Goal: Information Seeking & Learning: Compare options

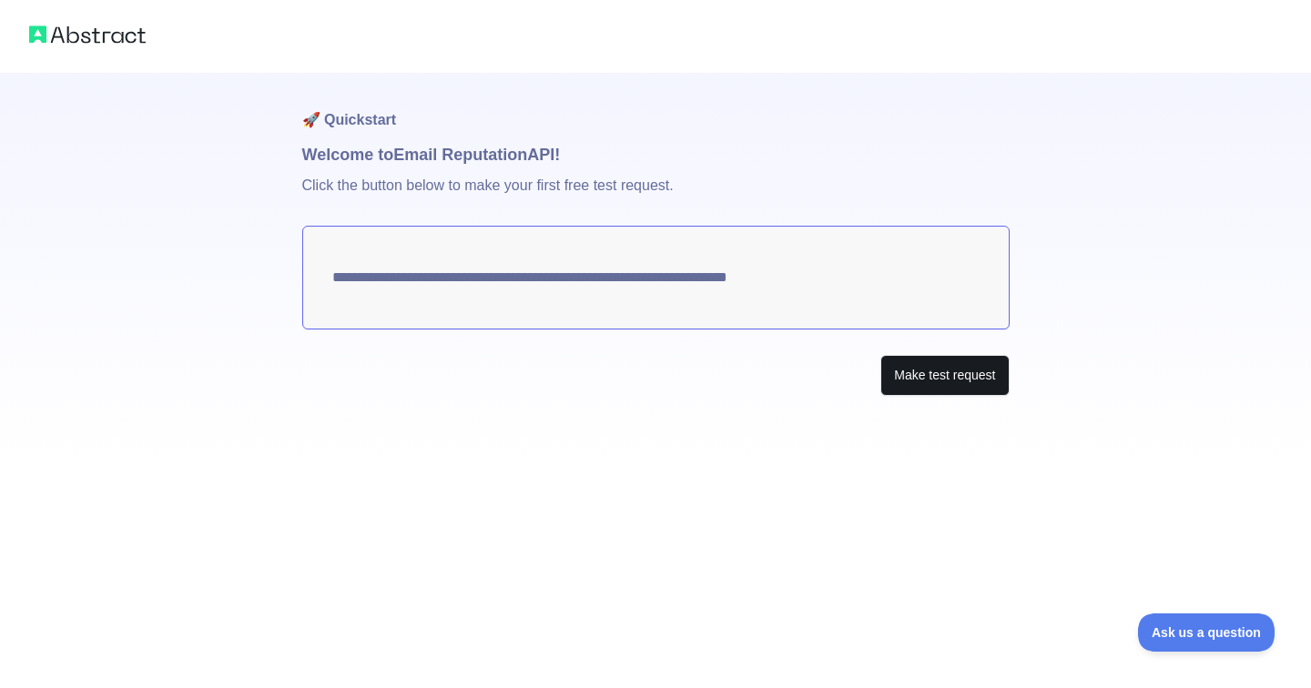
click at [968, 374] on button "Make test request" at bounding box center [944, 375] width 128 height 41
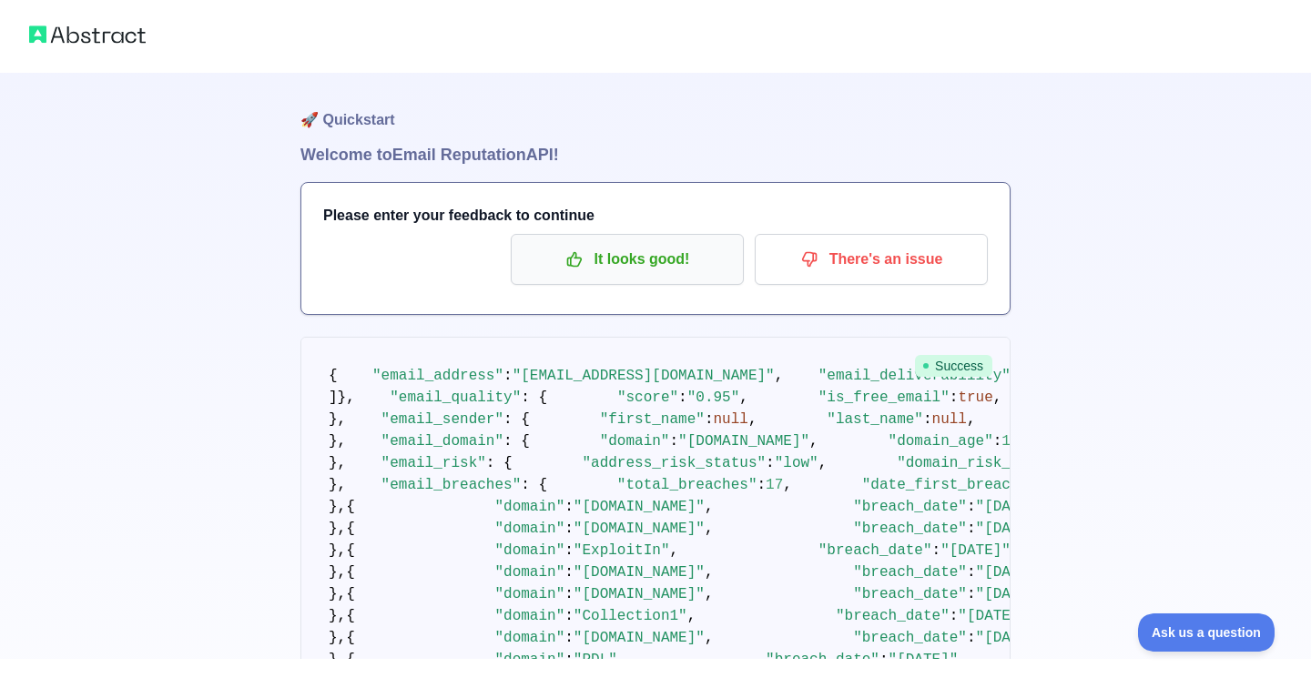
click at [716, 258] on p "It looks good!" at bounding box center [627, 259] width 206 height 31
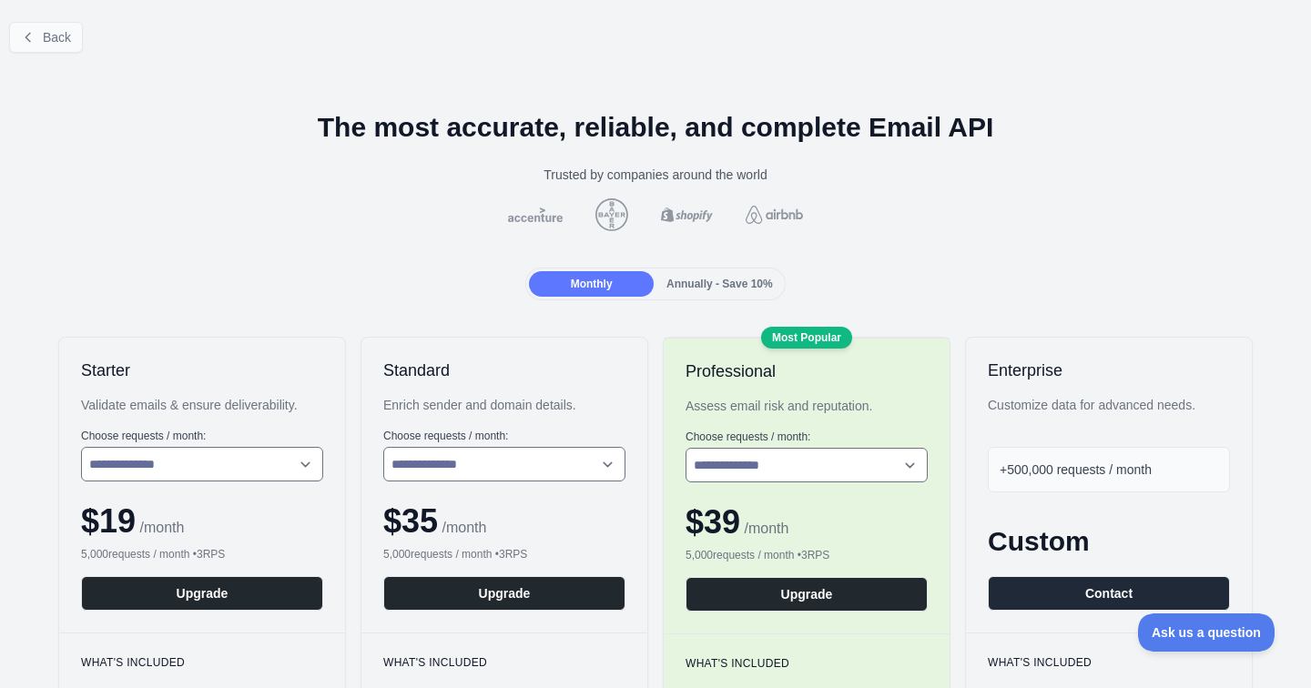
click at [58, 35] on span "Back" at bounding box center [57, 37] width 28 height 15
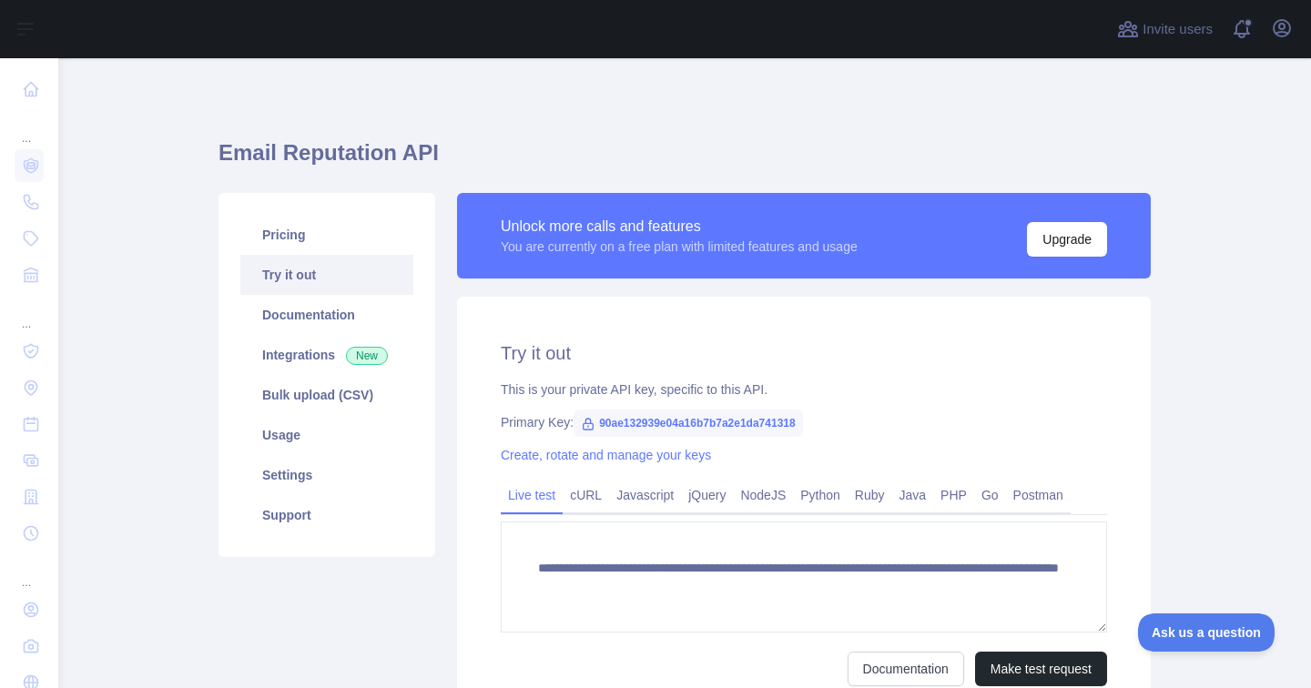
click at [313, 268] on link "Try it out" at bounding box center [326, 275] width 173 height 40
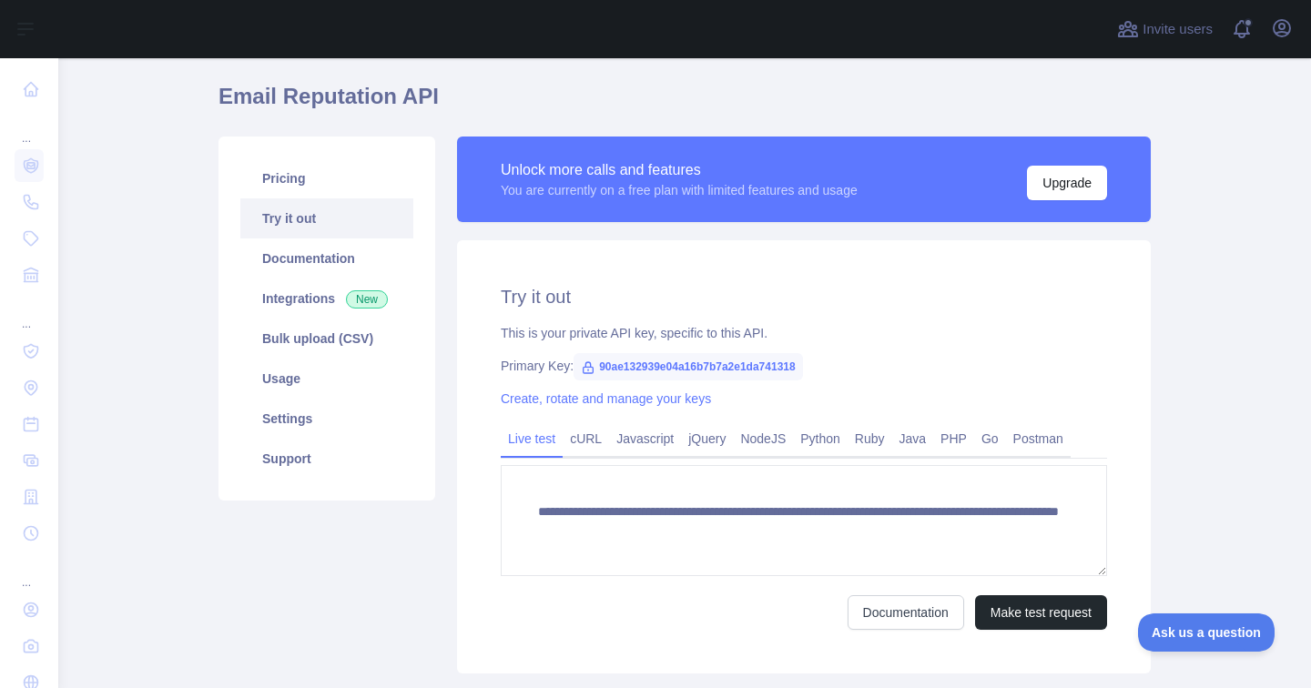
scroll to position [37, 0]
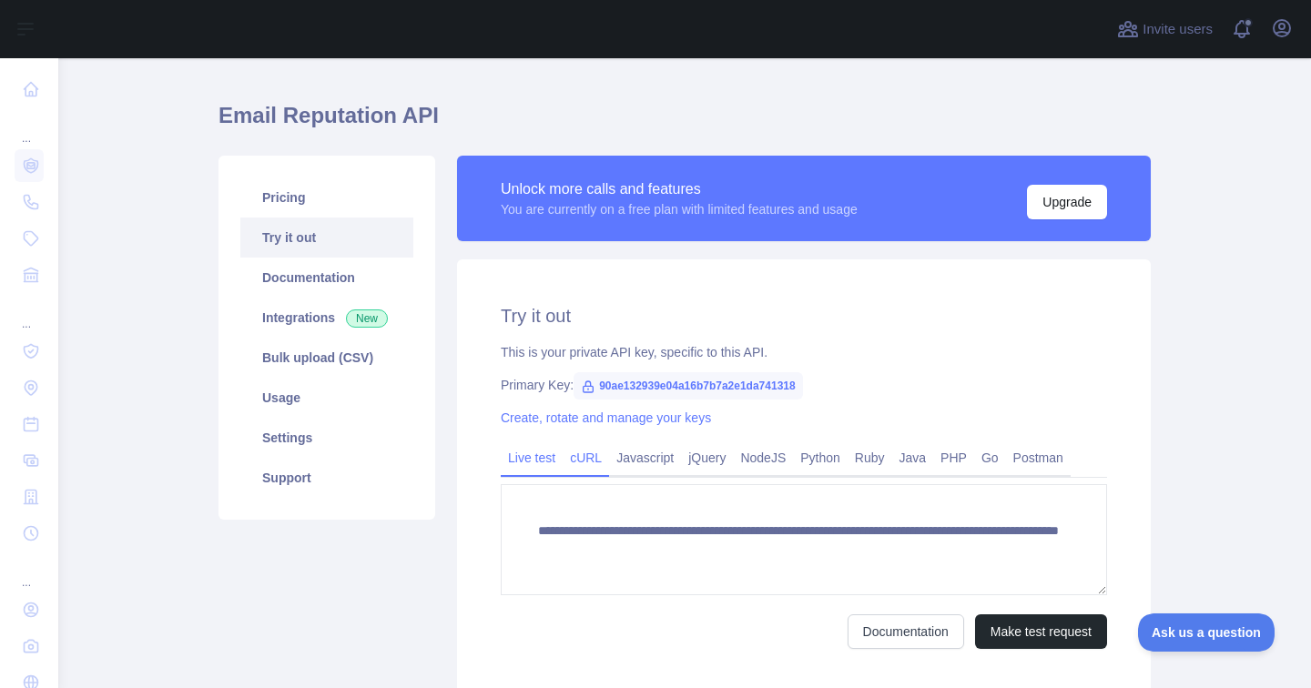
click at [594, 458] on link "cURL" at bounding box center [585, 457] width 46 height 29
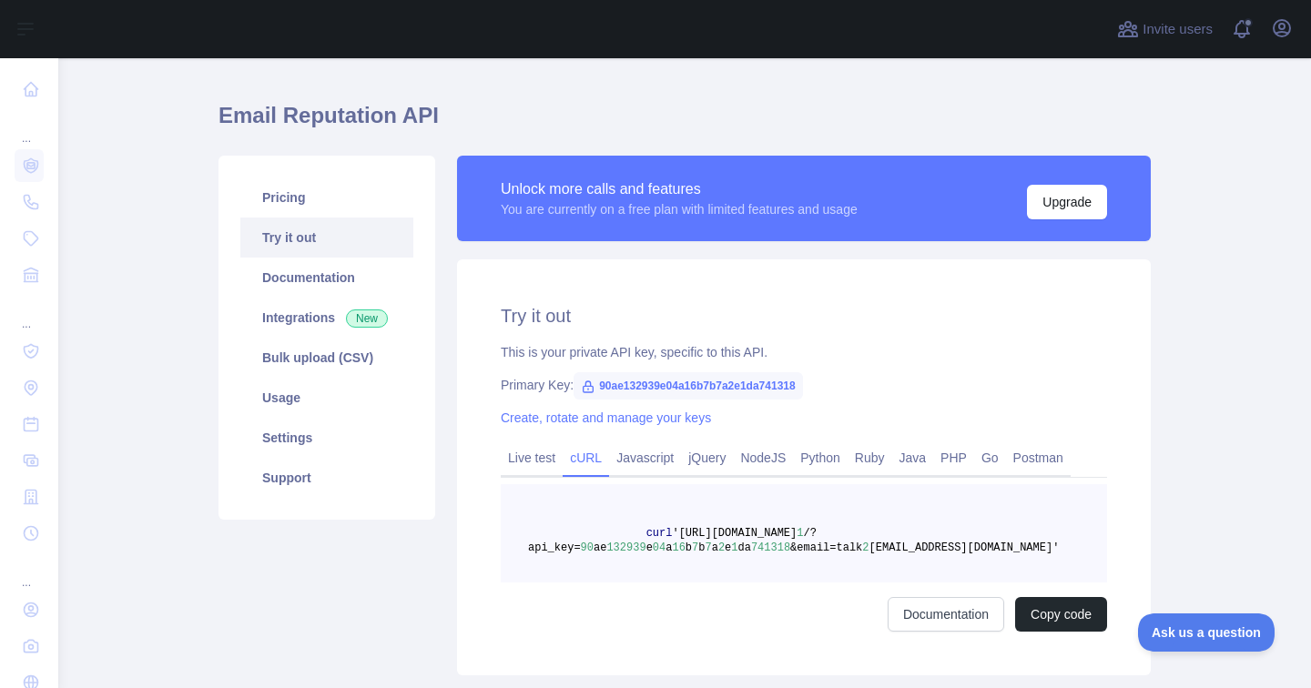
scroll to position [97, 0]
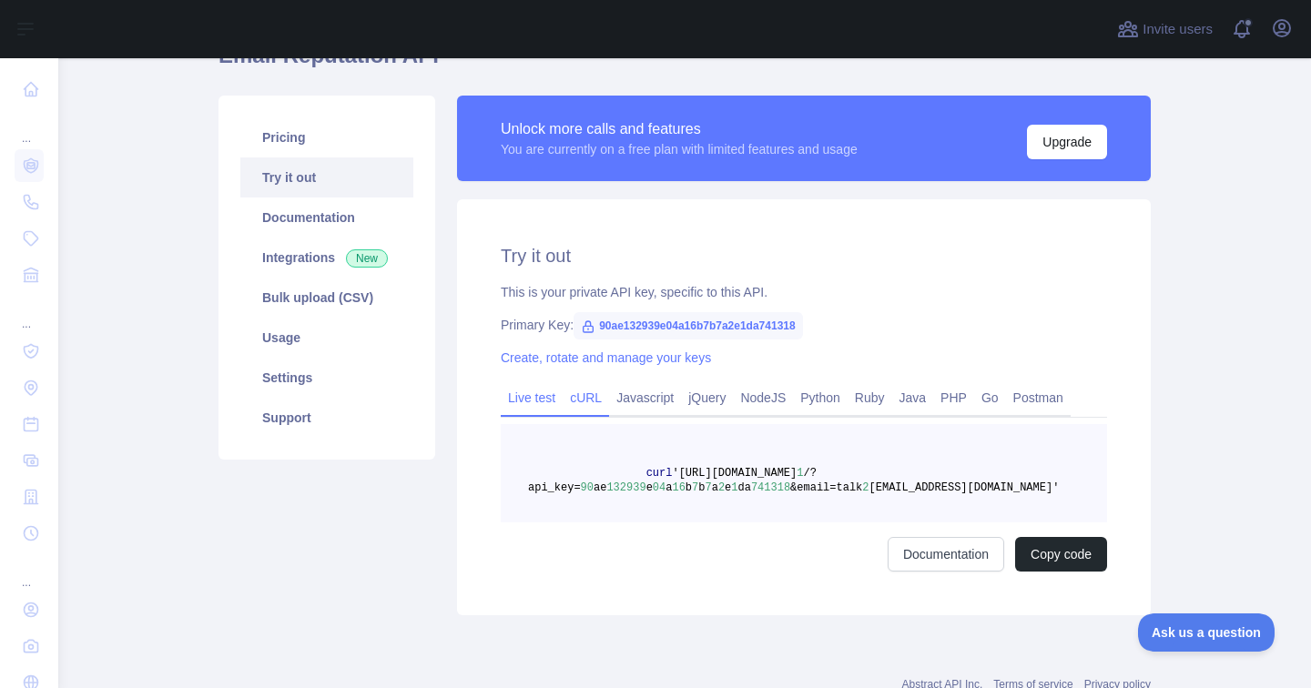
click at [541, 389] on link "Live test" at bounding box center [532, 397] width 62 height 29
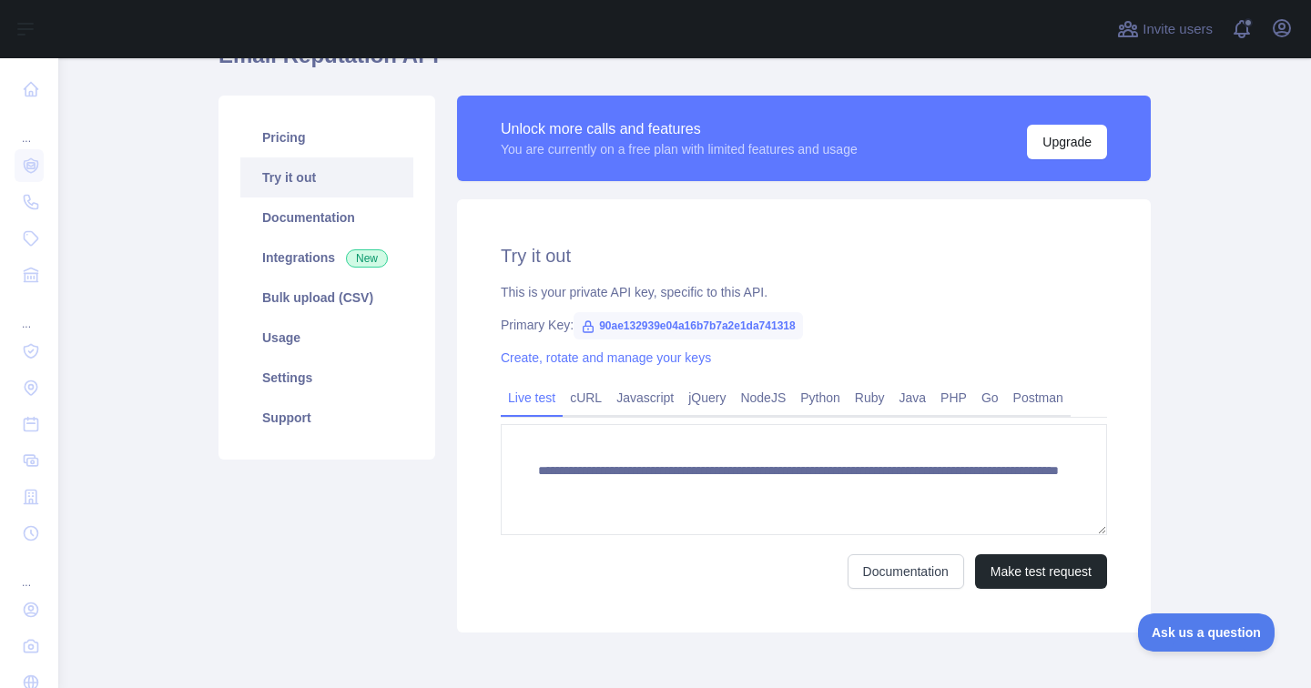
click at [674, 324] on span "90ae132939e04a16b7b7a2e1da741318" at bounding box center [687, 325] width 229 height 27
copy span "90ae132939e04a16b7b7a2e1da741318"
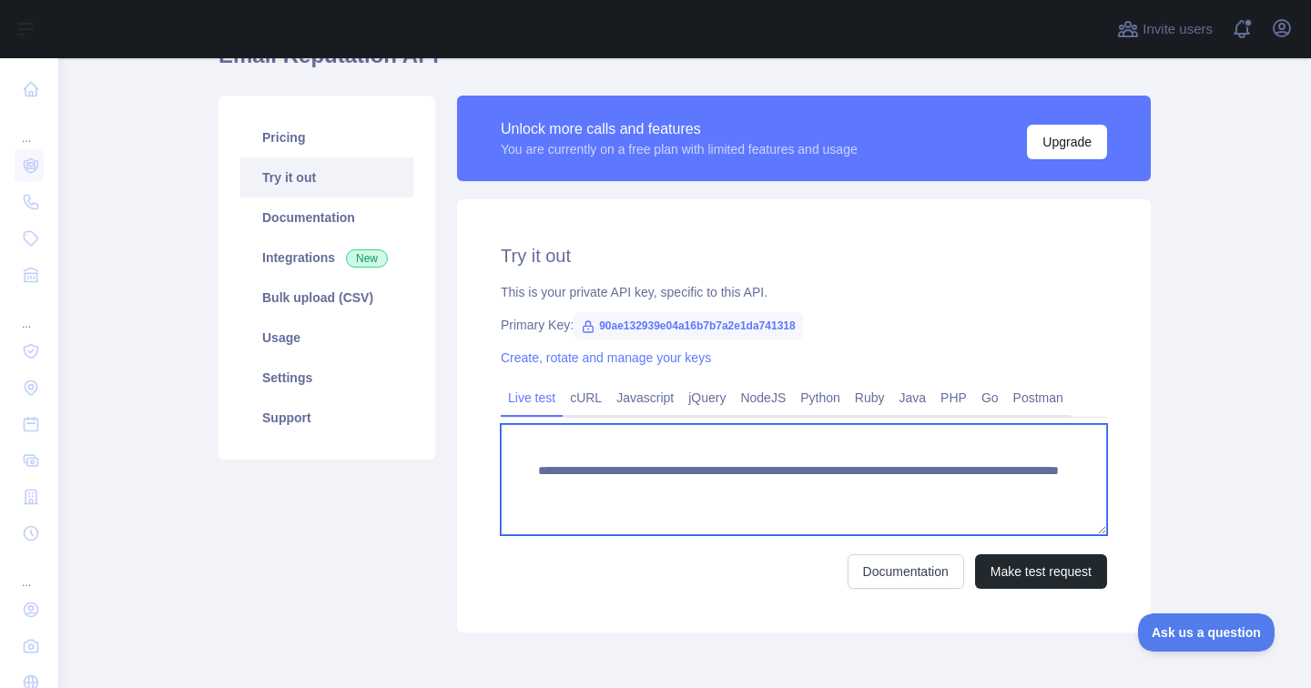
drag, startPoint x: 530, startPoint y: 466, endPoint x: 978, endPoint y: 481, distance: 448.9
click at [978, 481] on textarea "**********" at bounding box center [804, 479] width 606 height 111
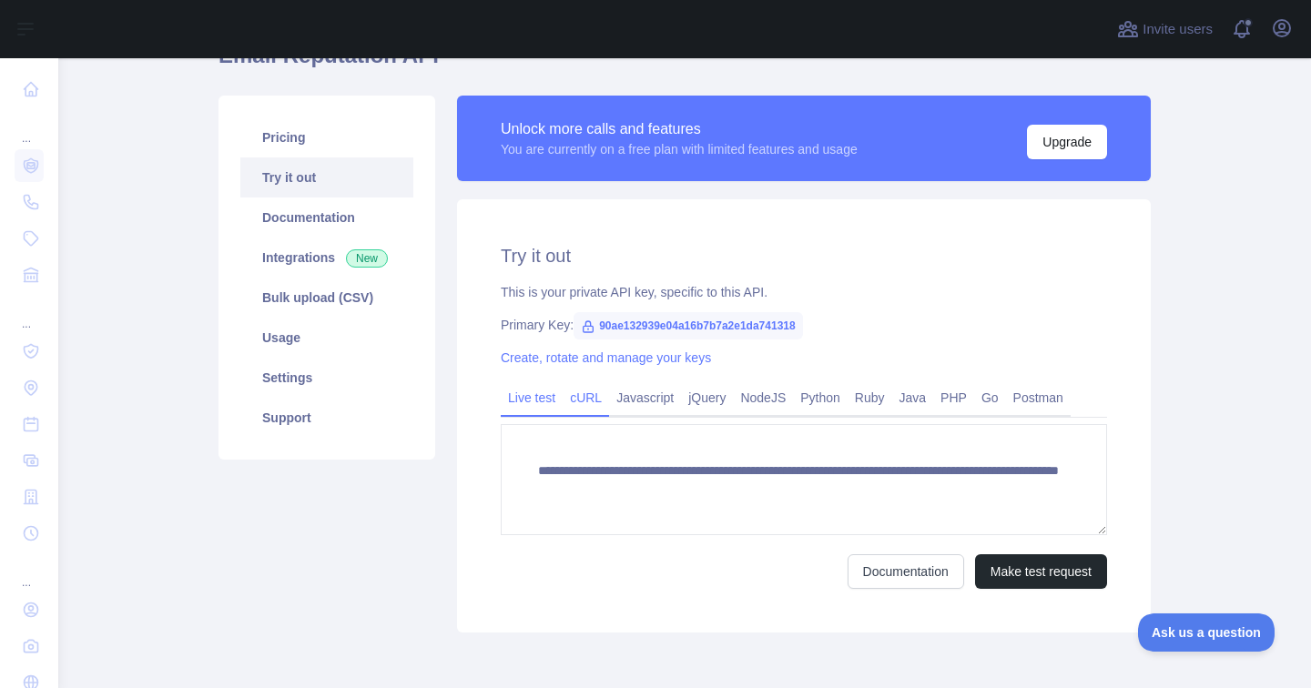
click at [590, 395] on link "cURL" at bounding box center [585, 397] width 46 height 29
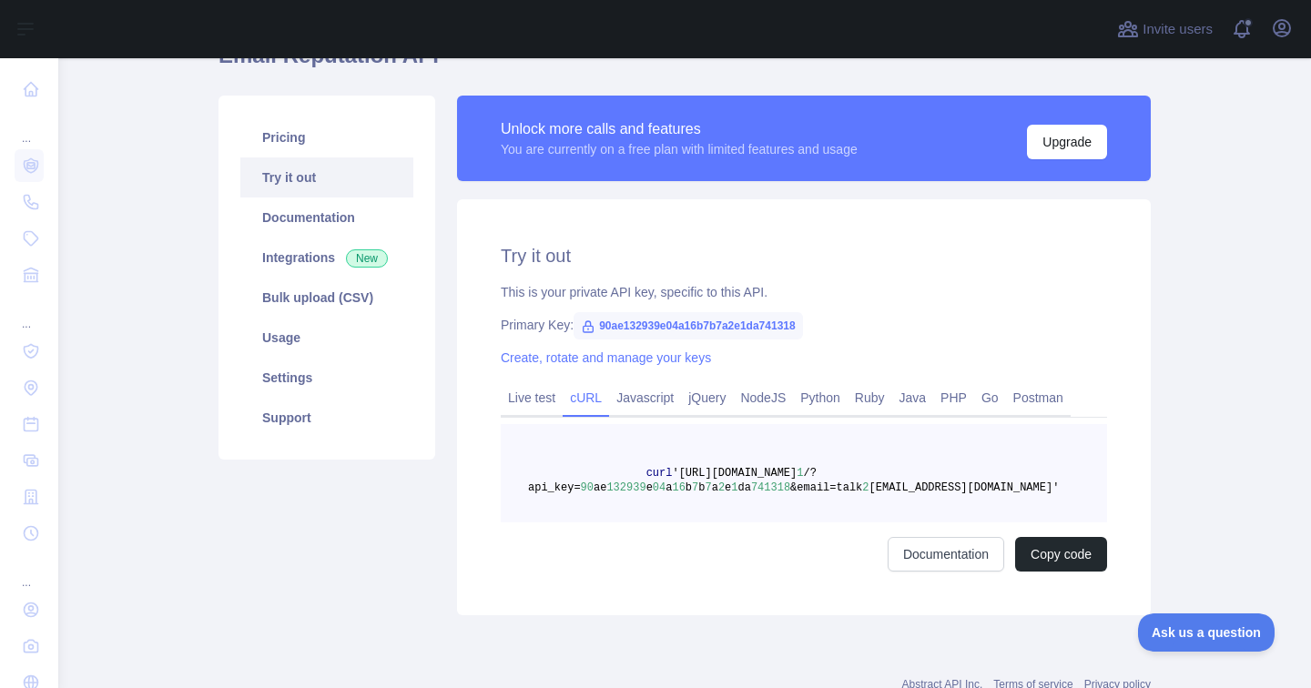
click at [755, 500] on pre "curl '[URL][DOMAIN_NAME] 1 /?api_key= 90 ae 132939 e 04 a 16 b 7 b 7 a 2 e 1 da…" at bounding box center [804, 473] width 606 height 98
click at [1059, 549] on button "Copy code" at bounding box center [1061, 554] width 92 height 35
click at [816, 476] on span "/?api_key=" at bounding box center [672, 480] width 288 height 27
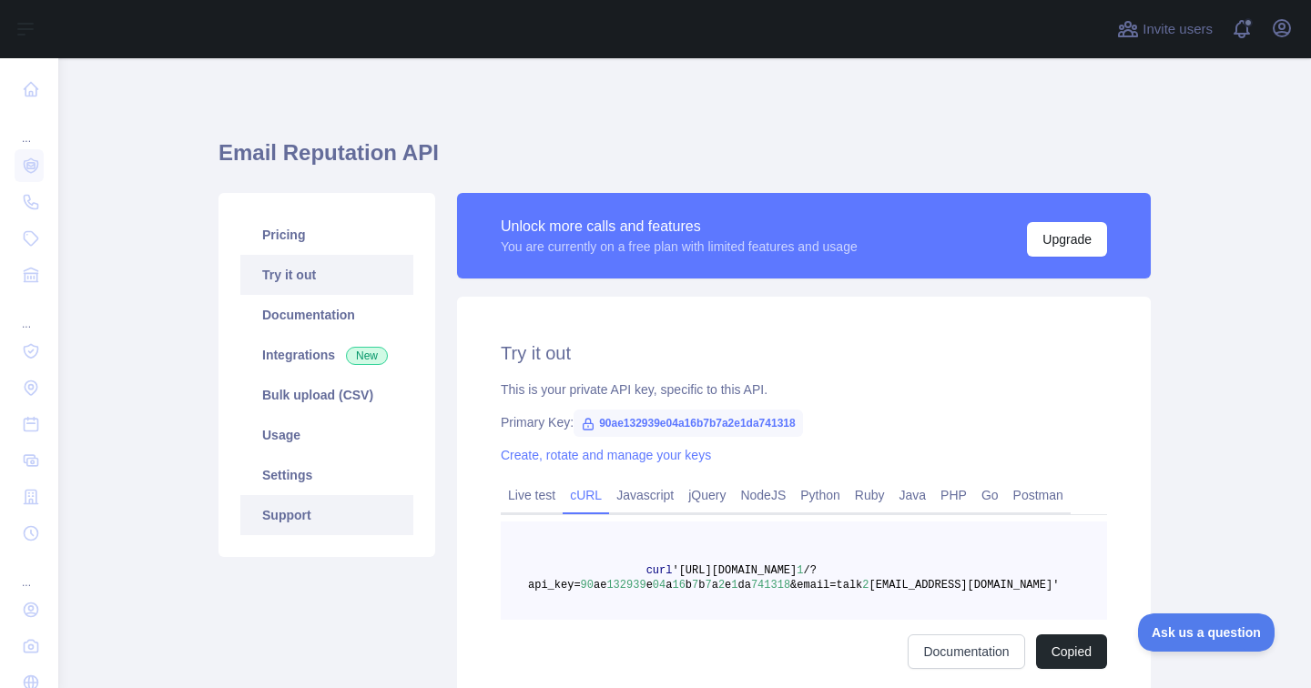
scroll to position [0, 0]
click at [344, 240] on link "Pricing" at bounding box center [326, 235] width 173 height 40
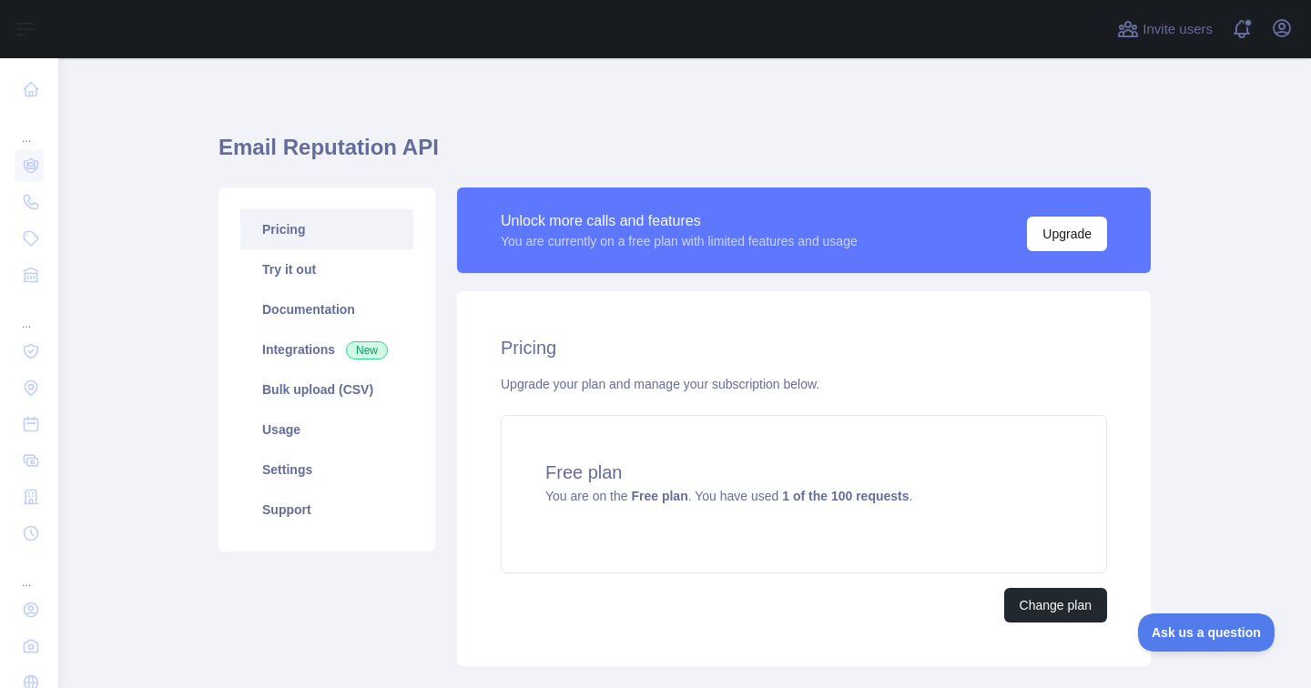
scroll to position [4, 0]
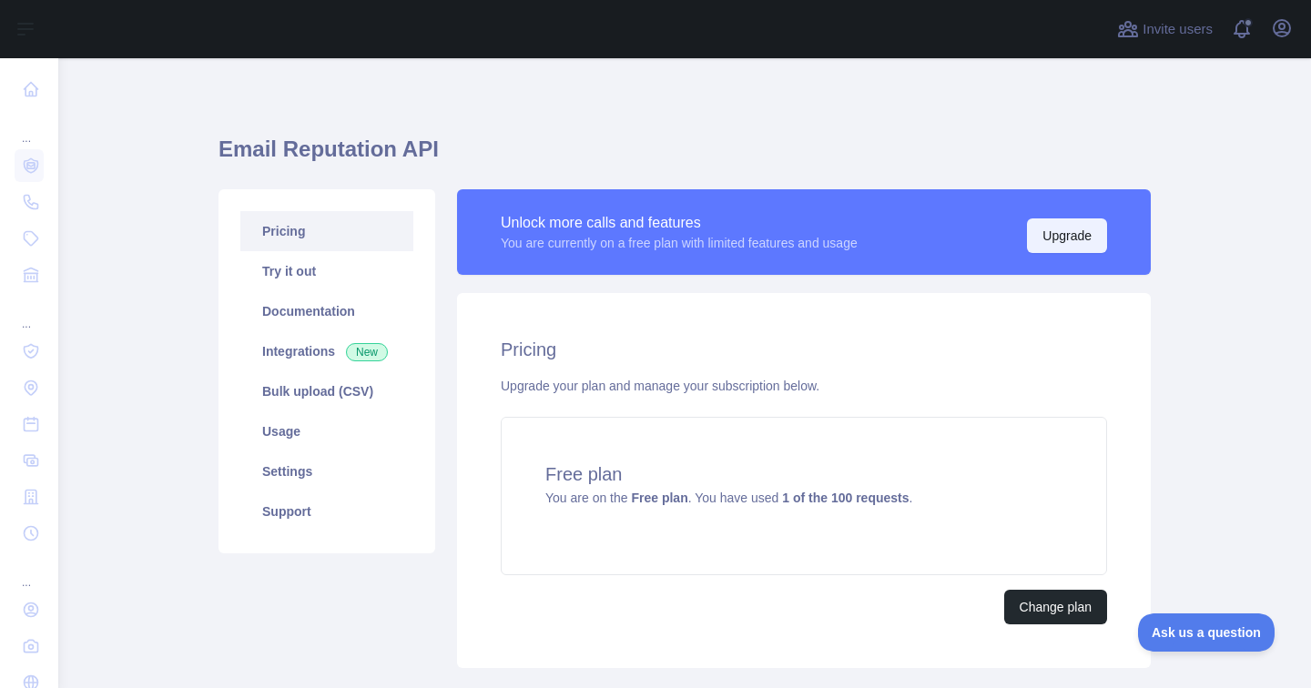
click at [1069, 221] on button "Upgrade" at bounding box center [1067, 235] width 80 height 35
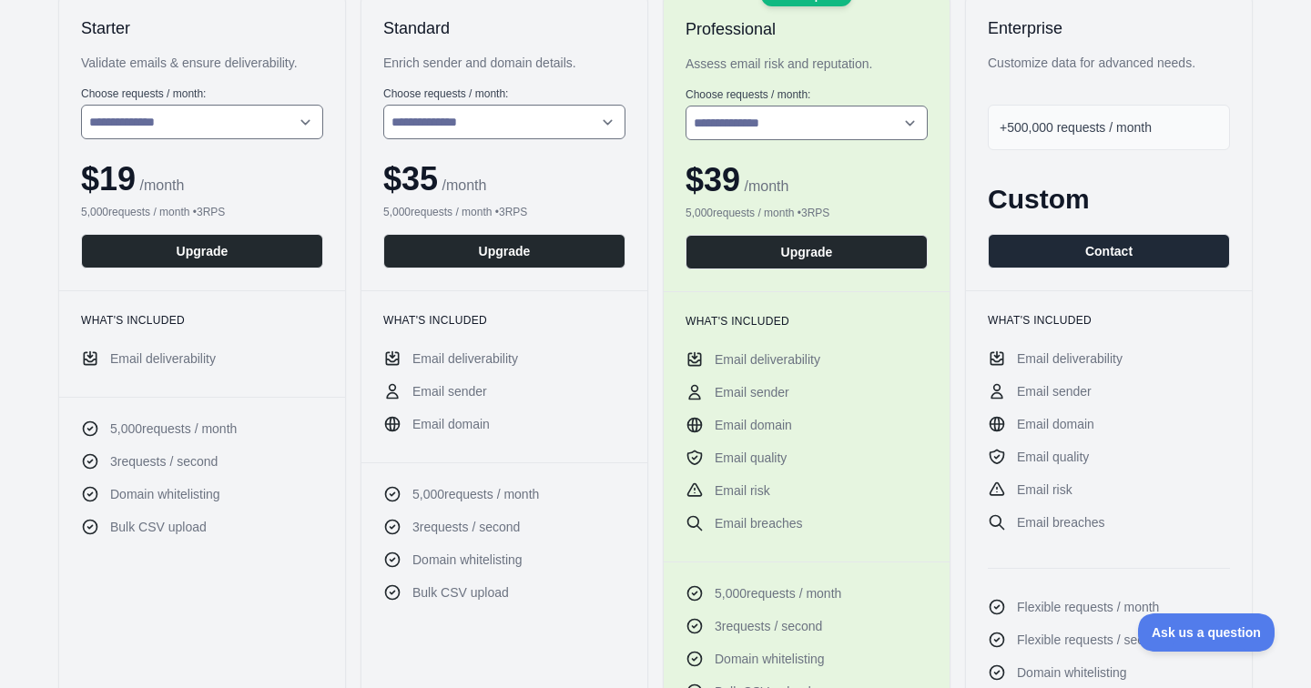
scroll to position [360, 0]
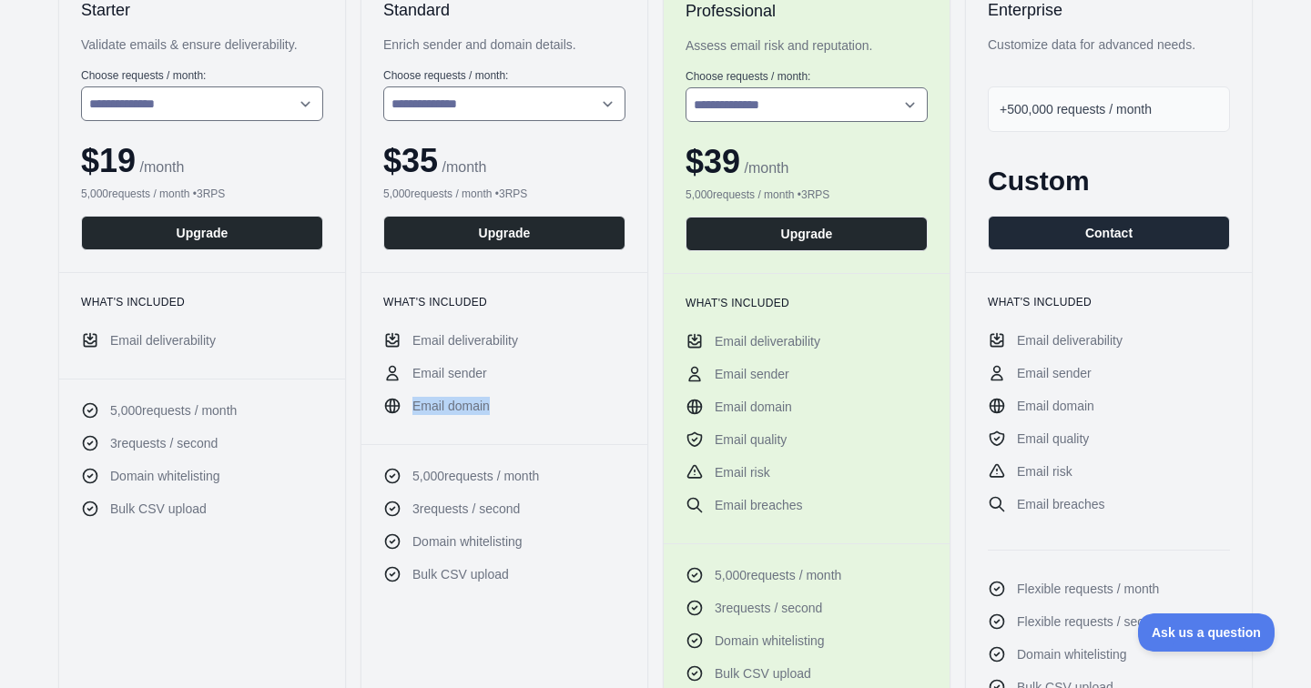
drag, startPoint x: 505, startPoint y: 372, endPoint x: 501, endPoint y: 415, distance: 43.0
click at [501, 415] on div "What's included Email deliverability Email sender Email domain" at bounding box center [504, 358] width 286 height 172
click at [430, 415] on div "What's included Email deliverability Email sender Email domain" at bounding box center [504, 358] width 286 height 172
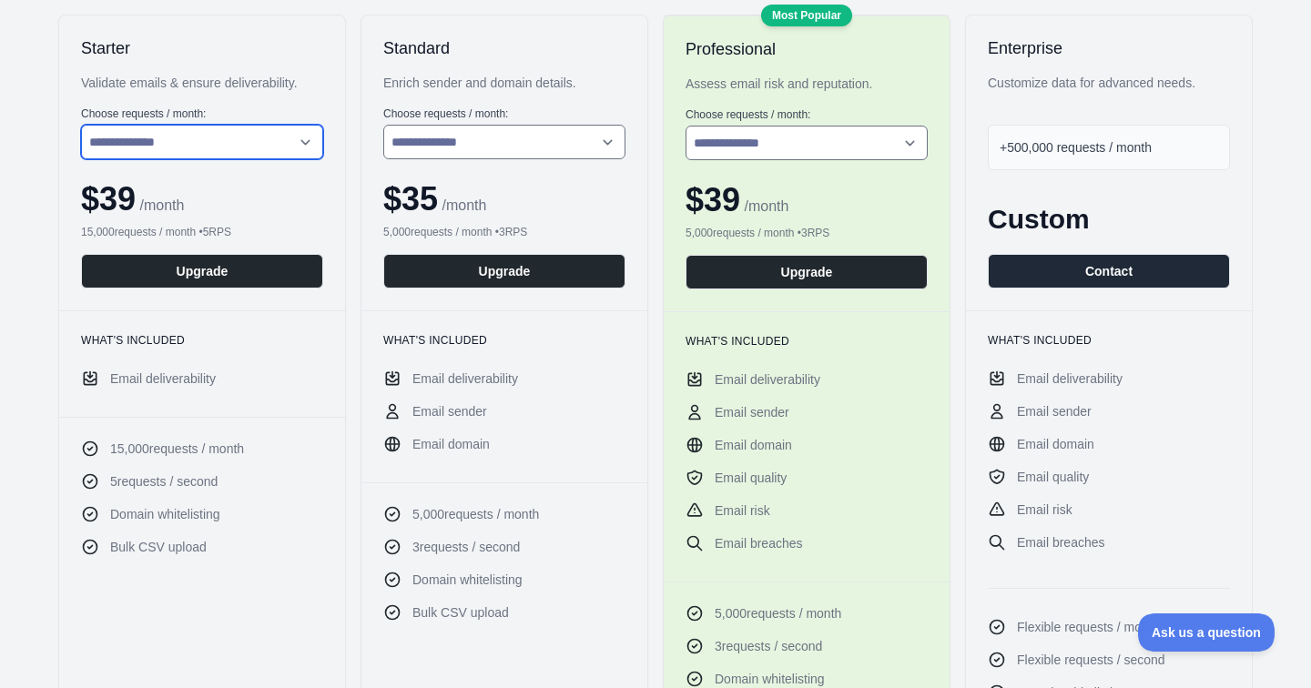
select select "*"
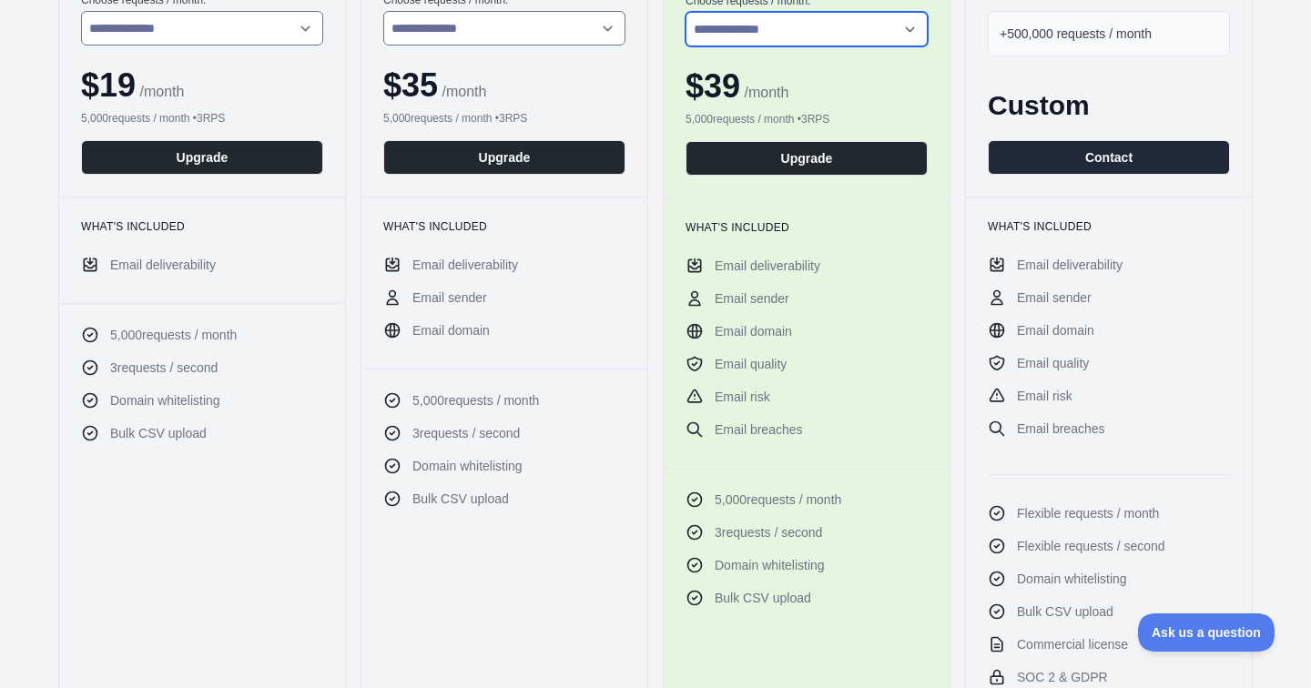
scroll to position [447, 0]
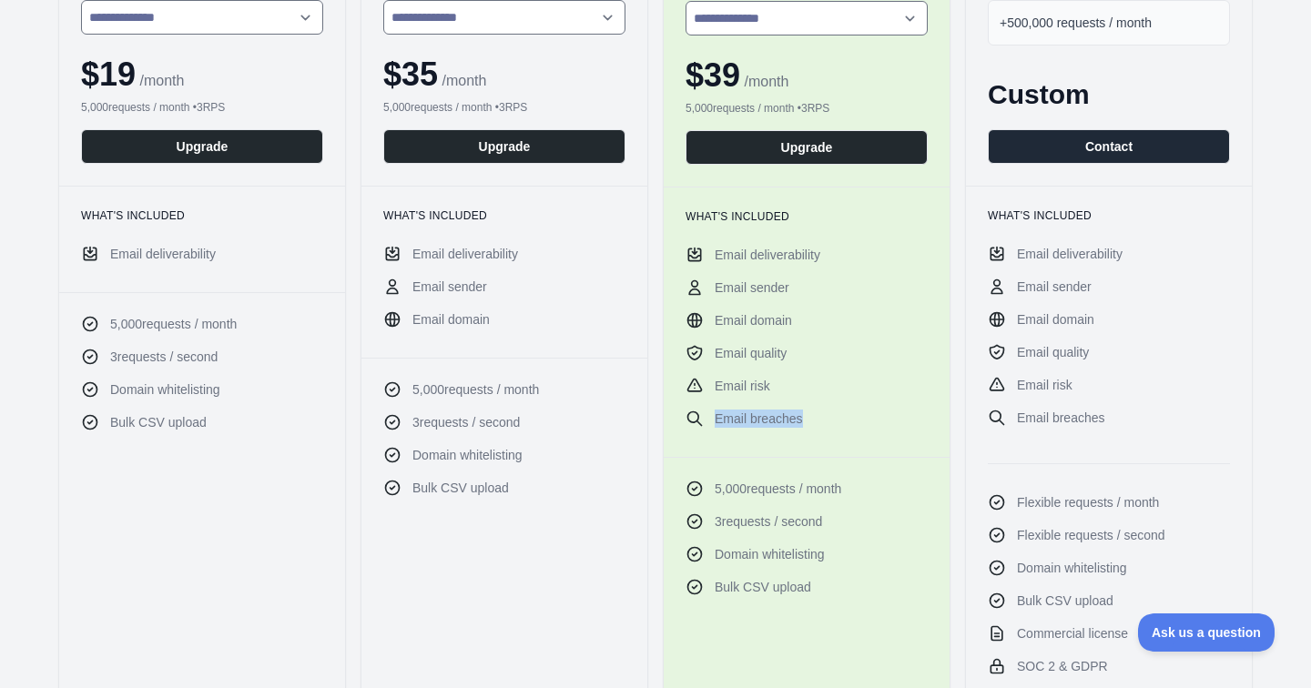
drag, startPoint x: 820, startPoint y: 430, endPoint x: 710, endPoint y: 415, distance: 111.2
click at [708, 415] on div "What's included Email deliverability Email sender Email domain Email quality Em…" at bounding box center [806, 322] width 286 height 270
click at [685, 399] on ul "Email deliverability Email sender Email domain Email quality Email risk Email b…" at bounding box center [806, 337] width 242 height 182
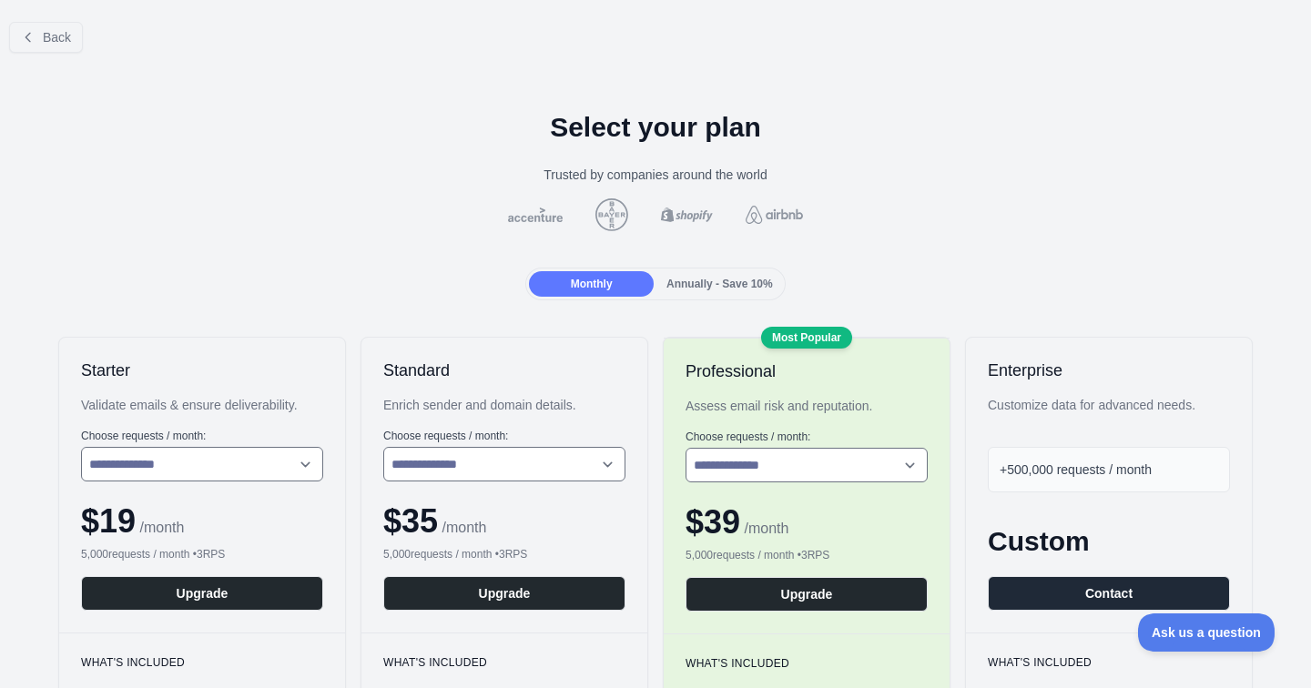
scroll to position [0, 0]
click at [48, 46] on button "Back" at bounding box center [46, 37] width 74 height 31
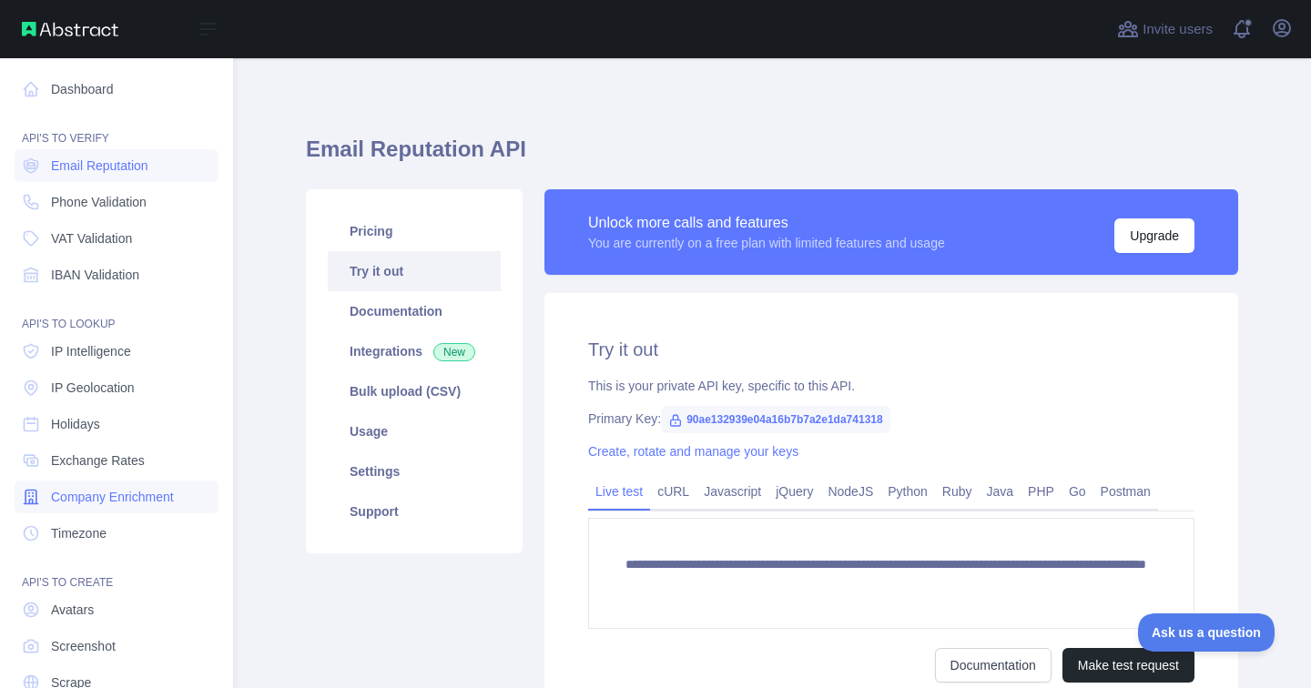
click at [115, 493] on span "Company Enrichment" at bounding box center [112, 497] width 123 height 18
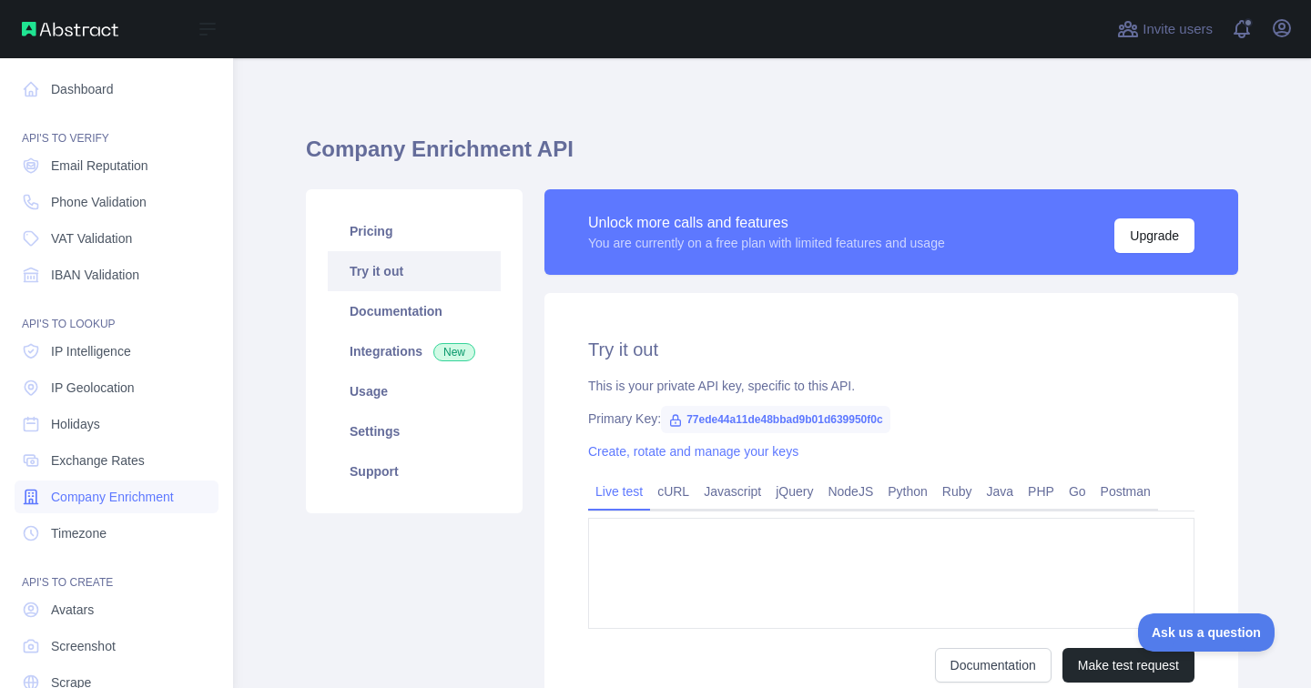
type textarea "**********"
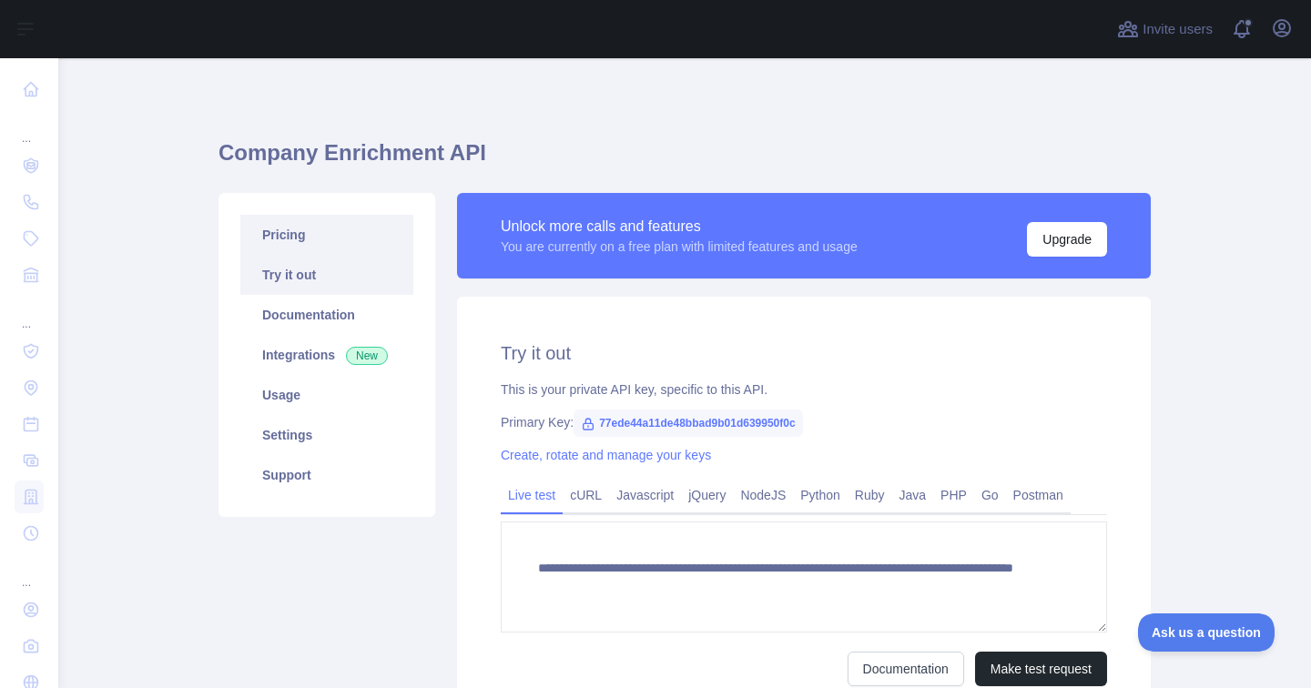
click at [303, 239] on link "Pricing" at bounding box center [326, 235] width 173 height 40
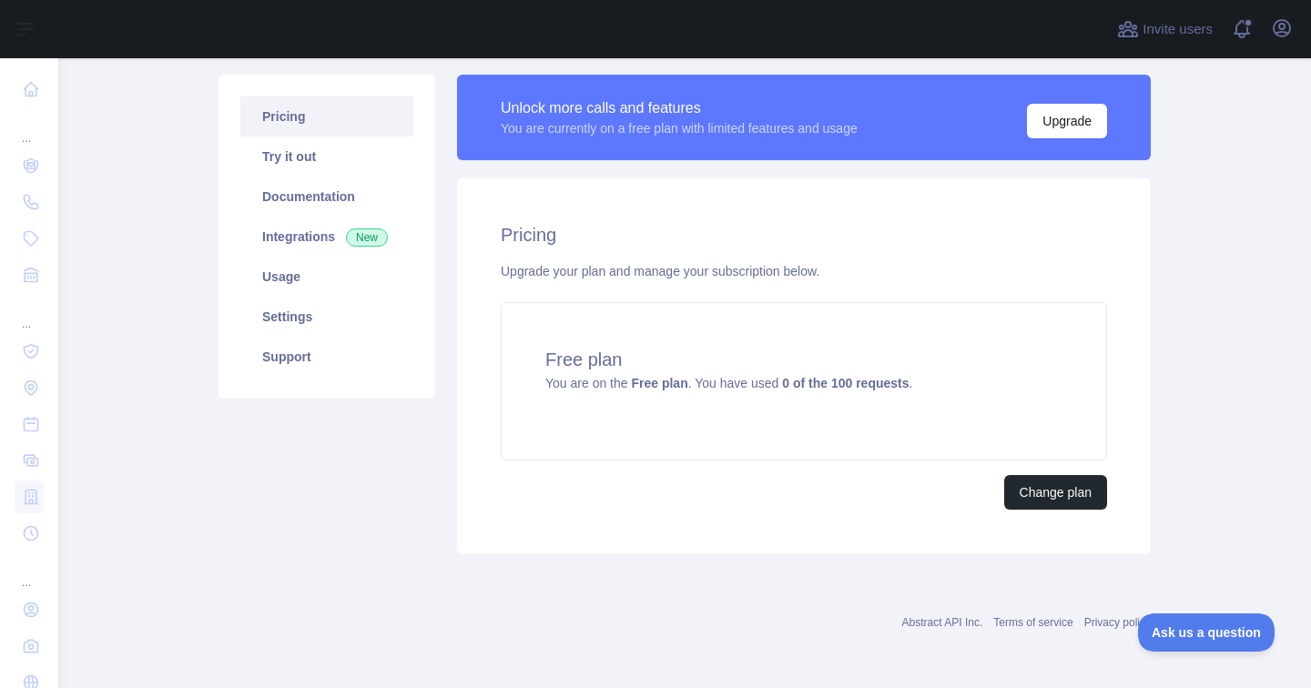
scroll to position [118, 0]
click at [1056, 478] on button "Change plan" at bounding box center [1055, 492] width 103 height 35
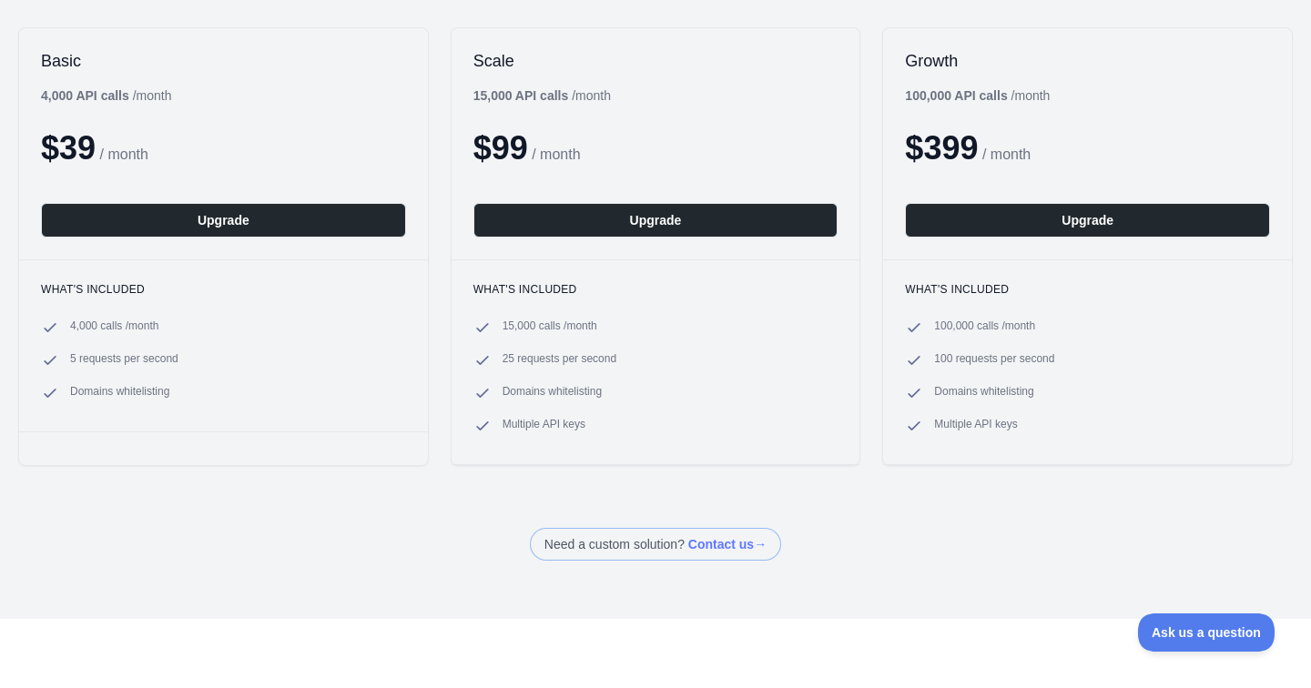
scroll to position [238, 0]
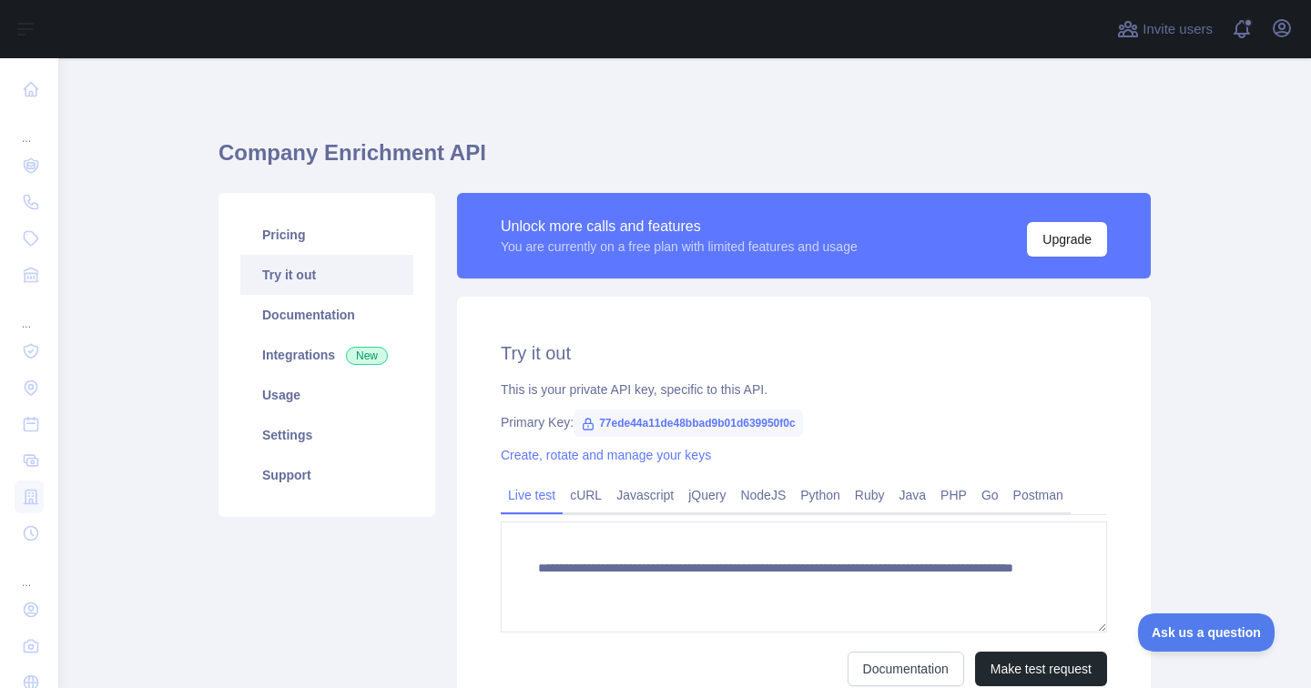
type textarea "**********"
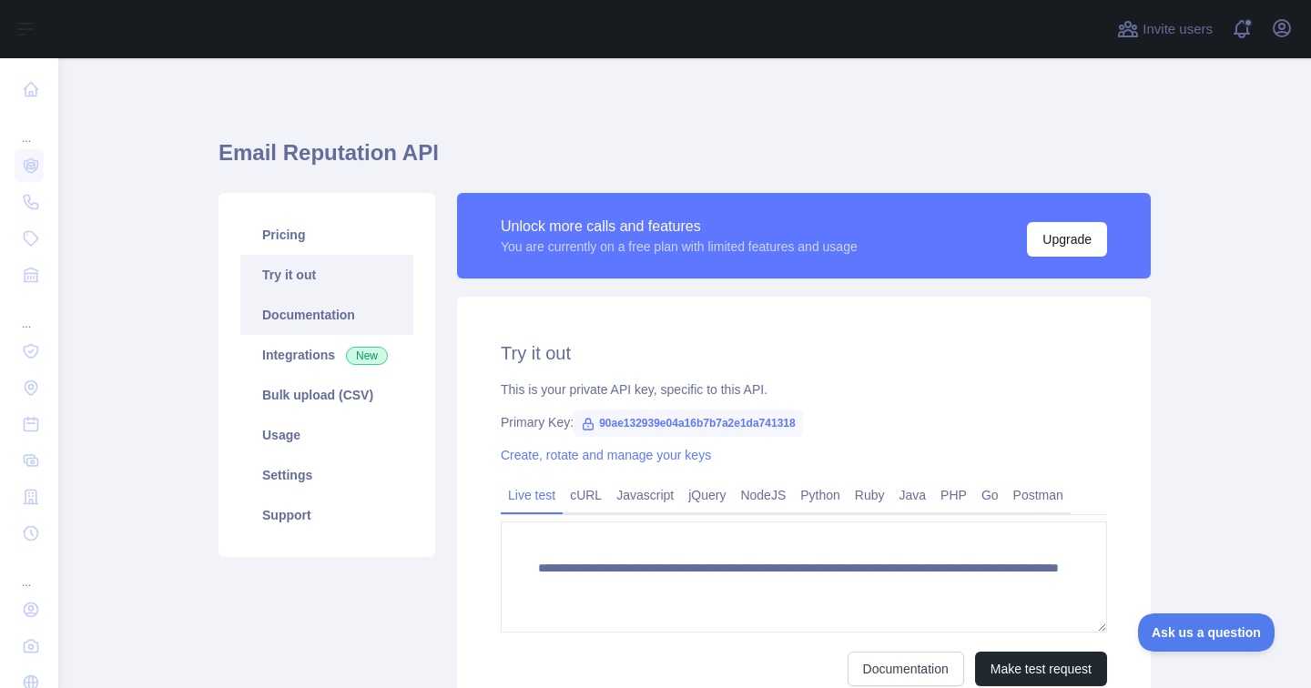
click at [336, 312] on link "Documentation" at bounding box center [326, 315] width 173 height 40
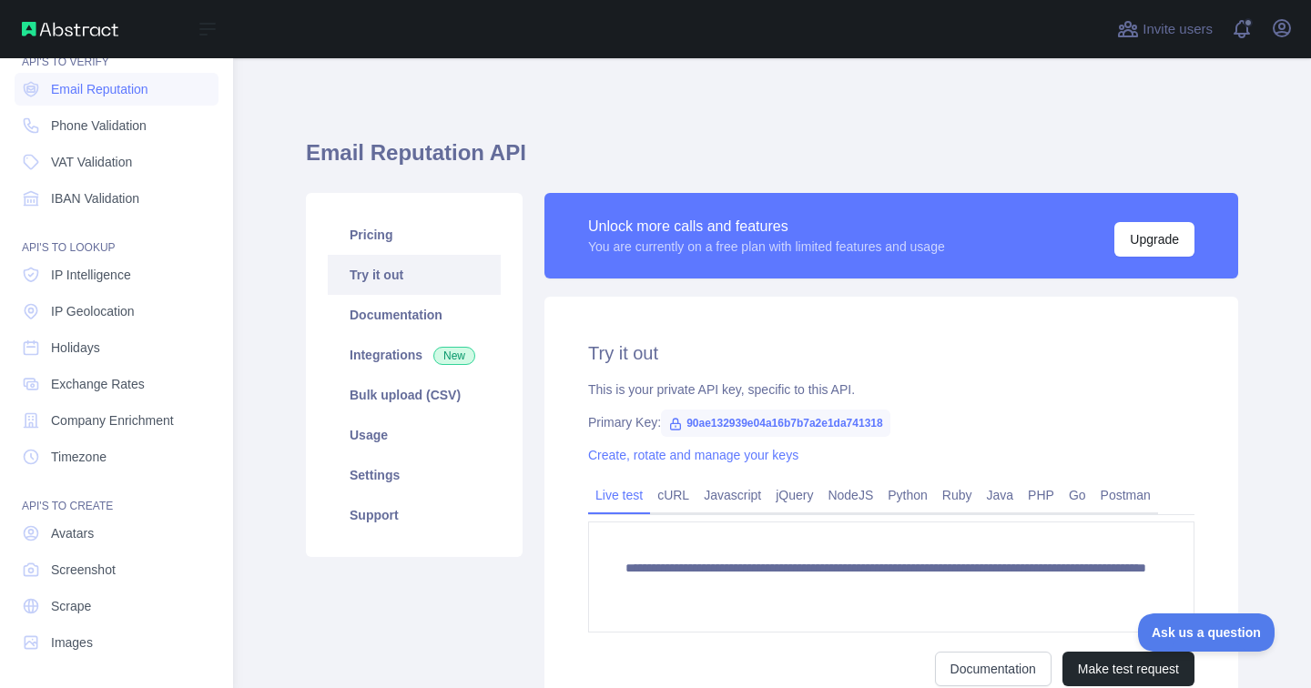
scroll to position [76, 0]
click at [72, 600] on span "Scrape" at bounding box center [71, 606] width 40 height 18
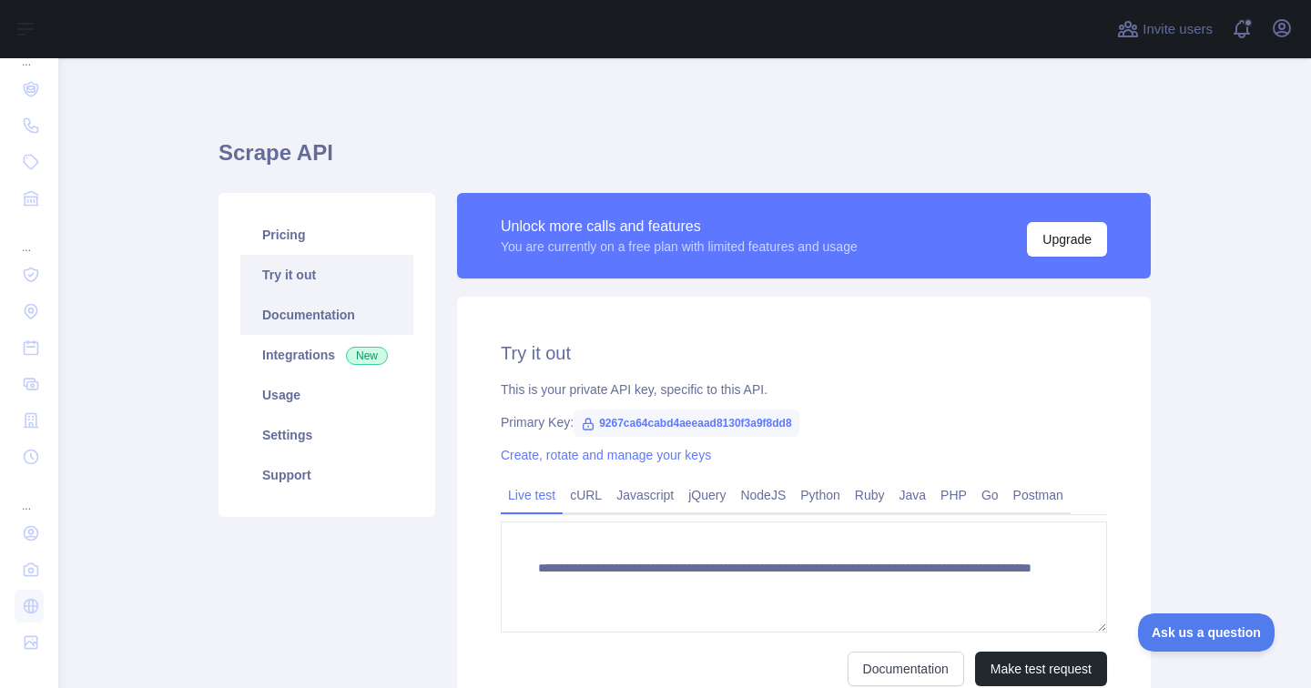
click at [352, 307] on link "Documentation" at bounding box center [326, 315] width 173 height 40
click at [302, 234] on link "Pricing" at bounding box center [326, 235] width 173 height 40
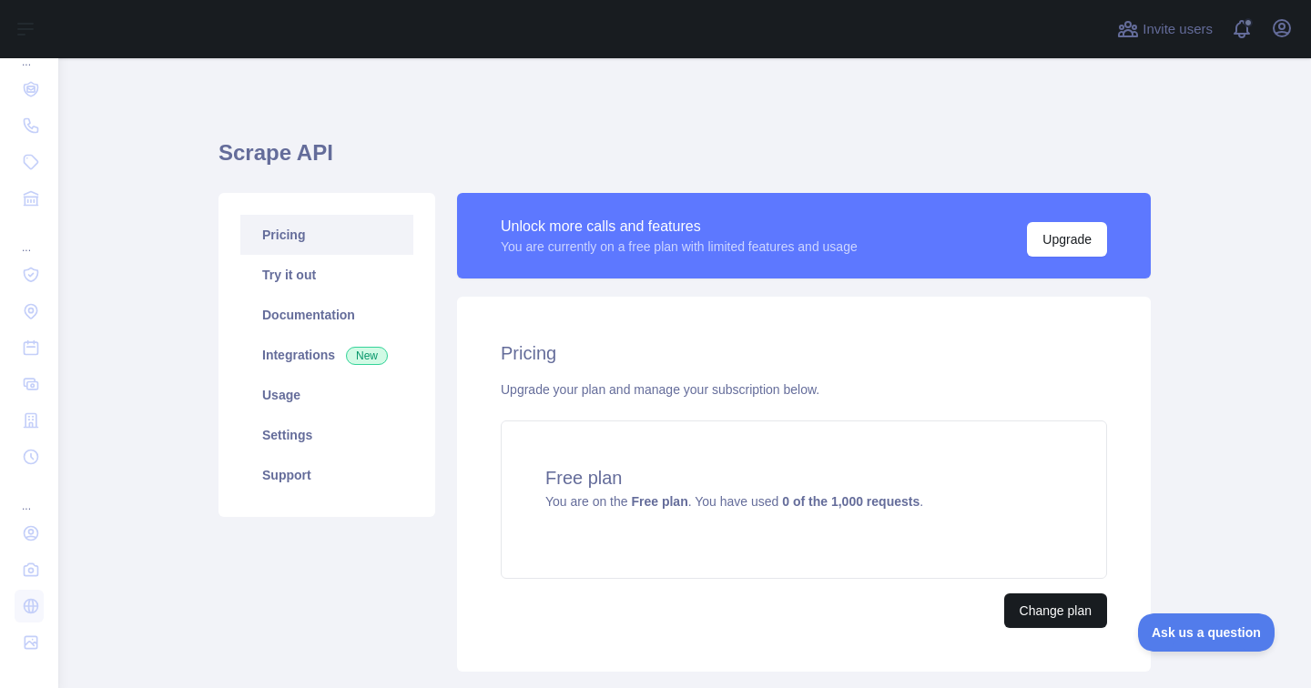
click at [1056, 602] on button "Change plan" at bounding box center [1055, 610] width 103 height 35
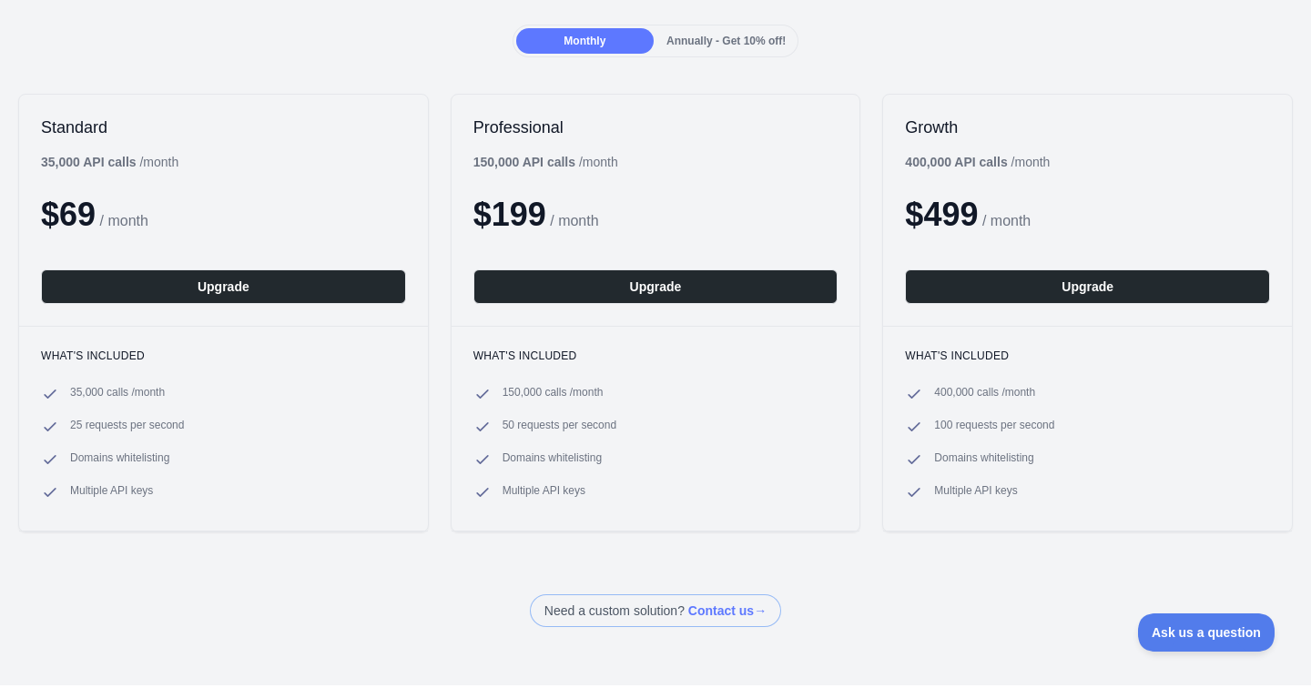
scroll to position [170, 0]
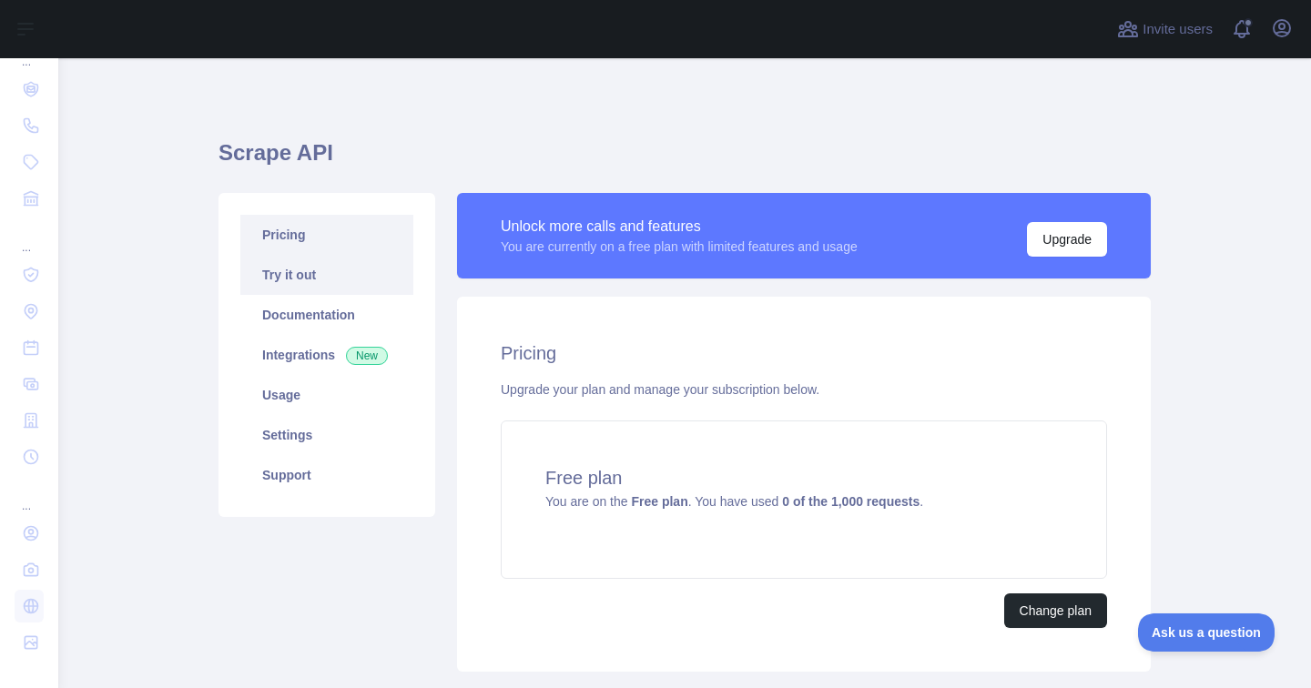
click at [335, 285] on link "Try it out" at bounding box center [326, 275] width 173 height 40
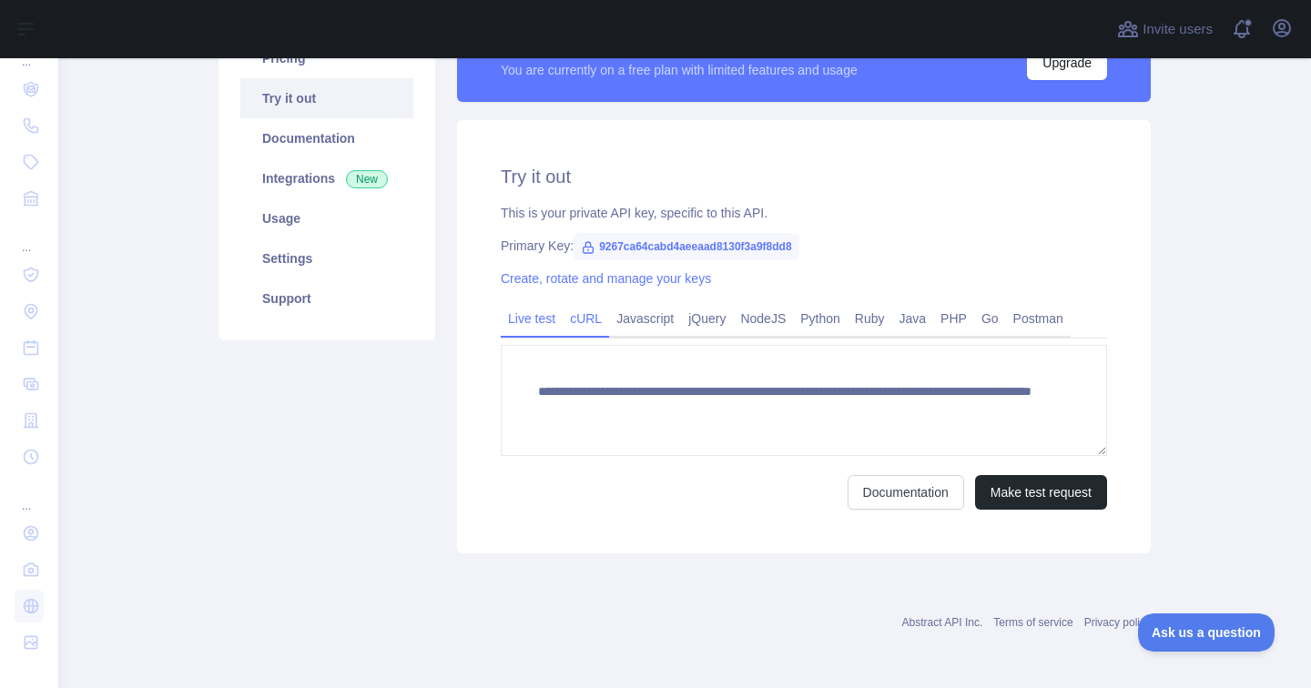
scroll to position [177, 0]
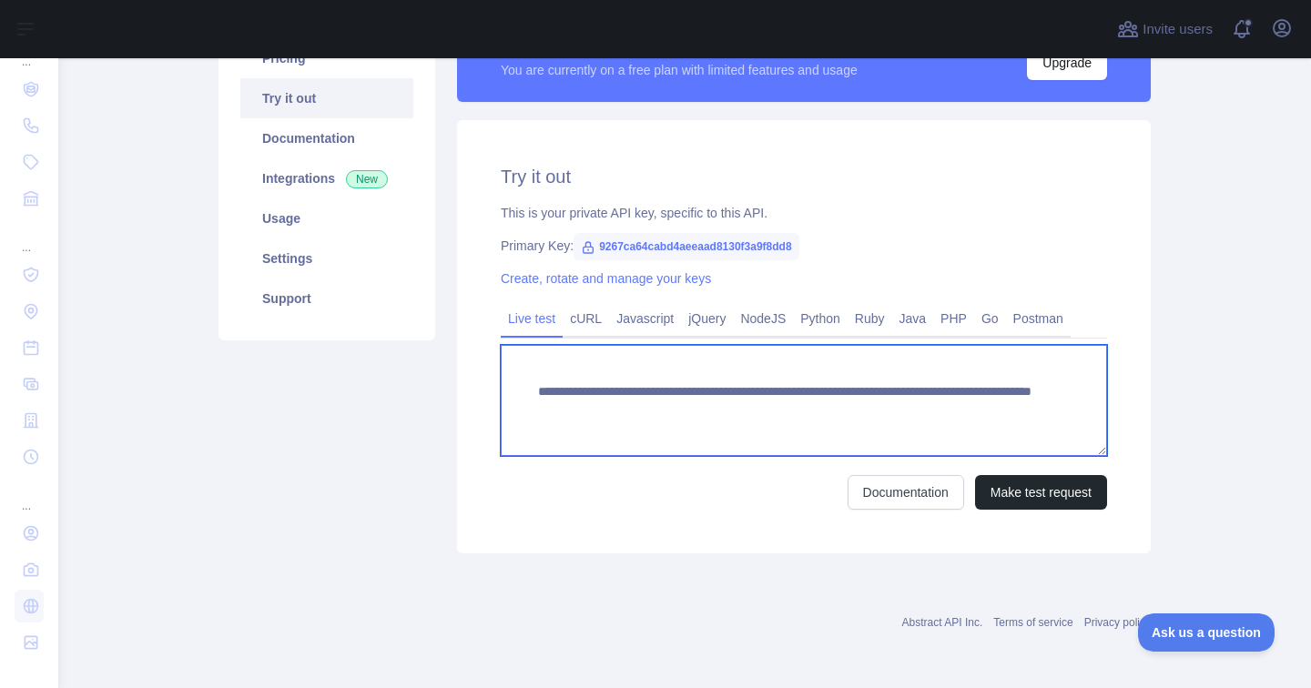
click at [795, 408] on textarea "**********" at bounding box center [804, 400] width 606 height 111
click at [775, 436] on textarea "**********" at bounding box center [804, 400] width 606 height 111
drag, startPoint x: 764, startPoint y: 412, endPoint x: 836, endPoint y: 412, distance: 71.9
click at [836, 412] on textarea "**********" at bounding box center [804, 400] width 606 height 111
click at [912, 414] on textarea "**********" at bounding box center [804, 400] width 606 height 111
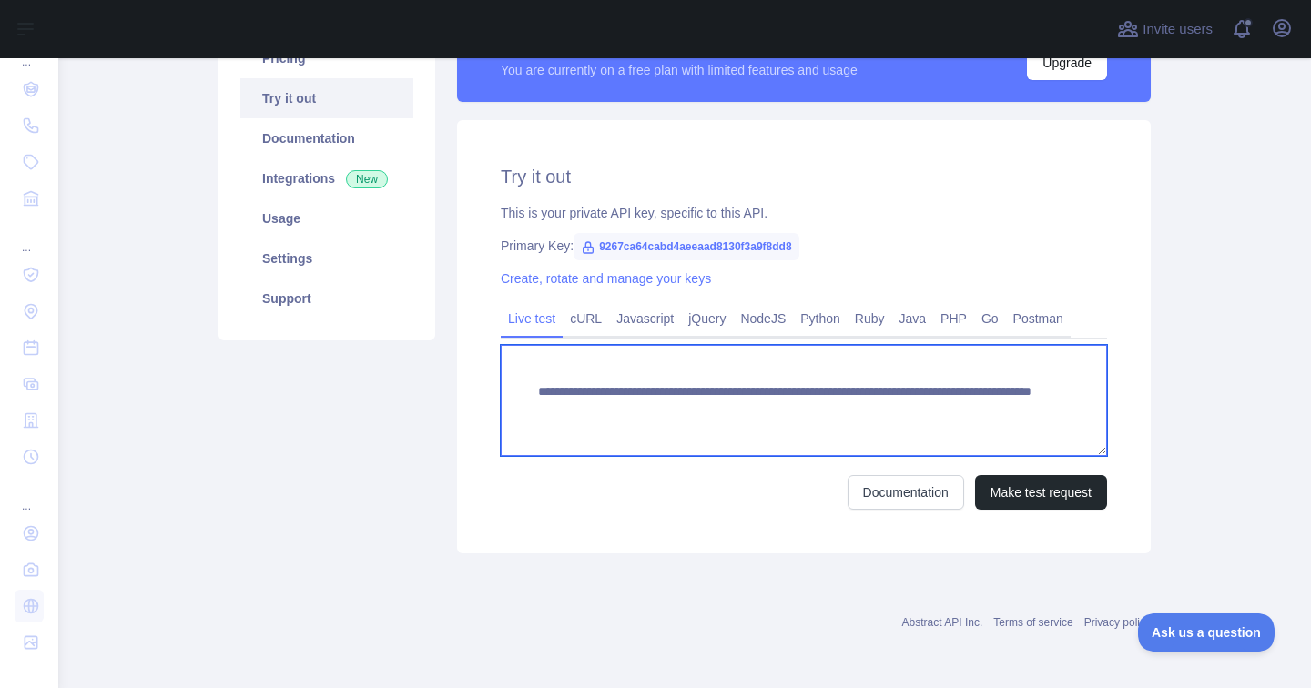
drag, startPoint x: 857, startPoint y: 411, endPoint x: 1135, endPoint y: 410, distance: 277.6
click at [1135, 410] on div "**********" at bounding box center [803, 336] width 693 height 433
paste textarea "**********"
type textarea "**********"
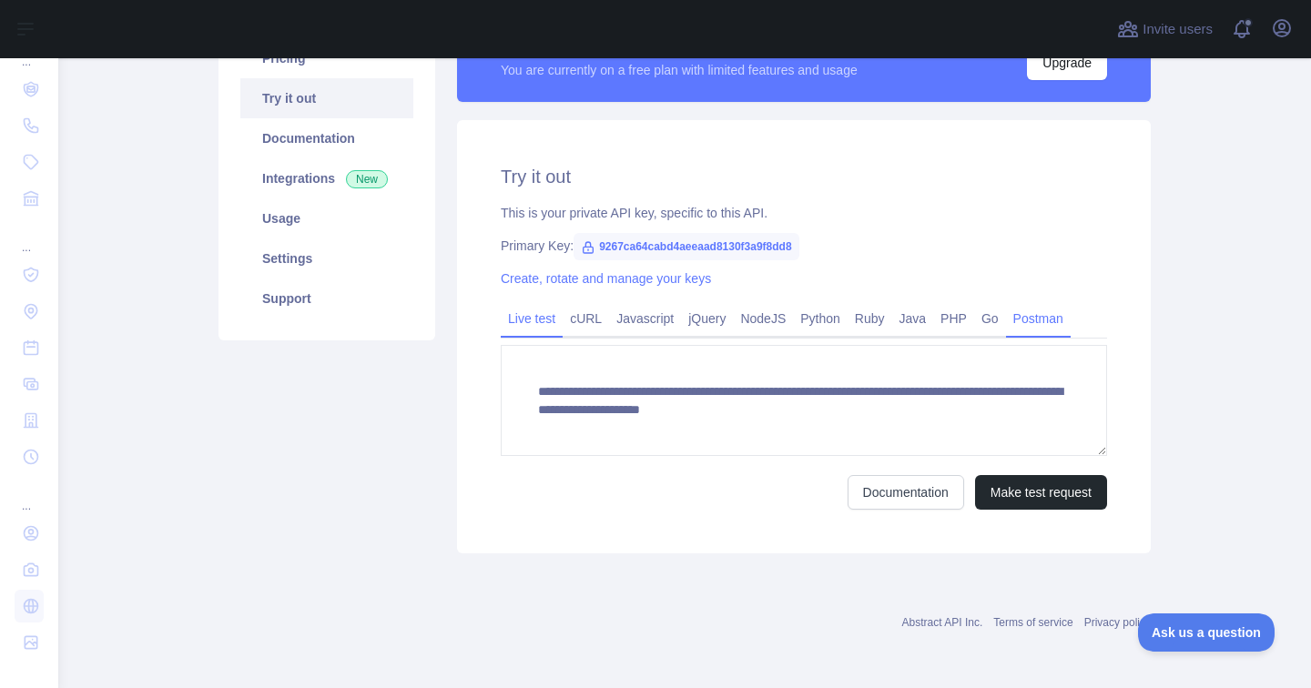
click at [1052, 311] on link "Postman" at bounding box center [1038, 318] width 65 height 29
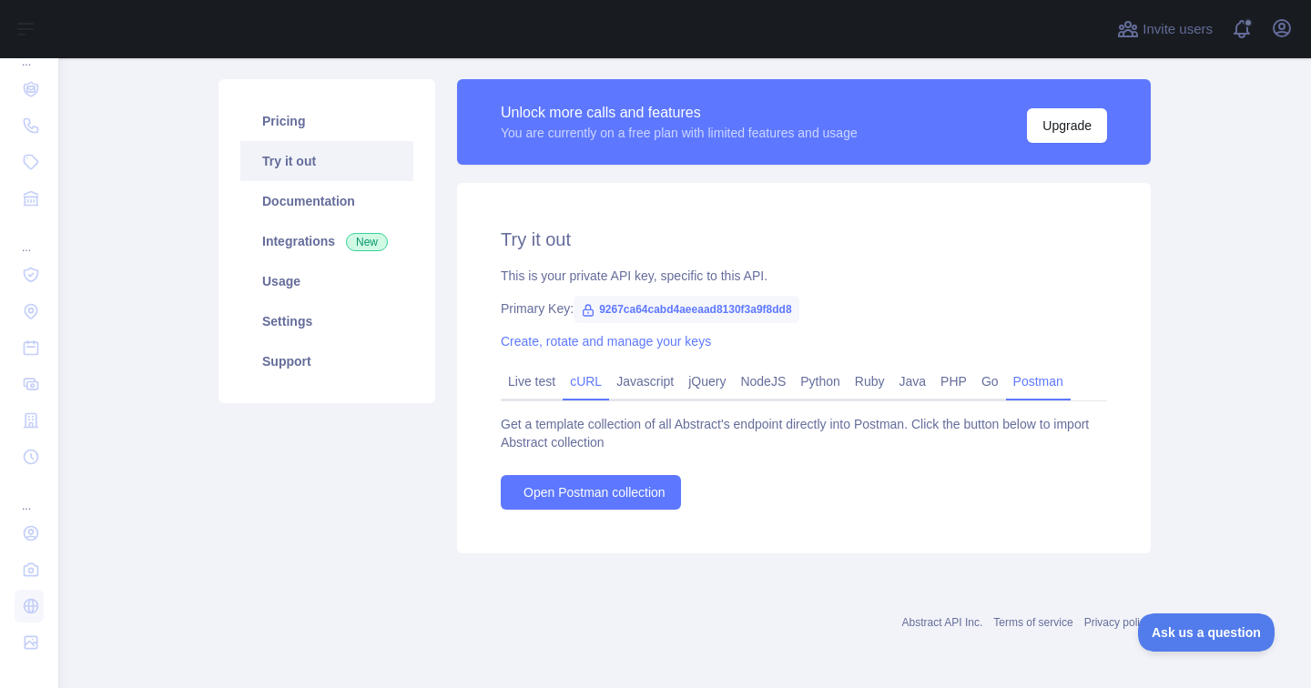
click at [584, 380] on link "cURL" at bounding box center [585, 381] width 46 height 29
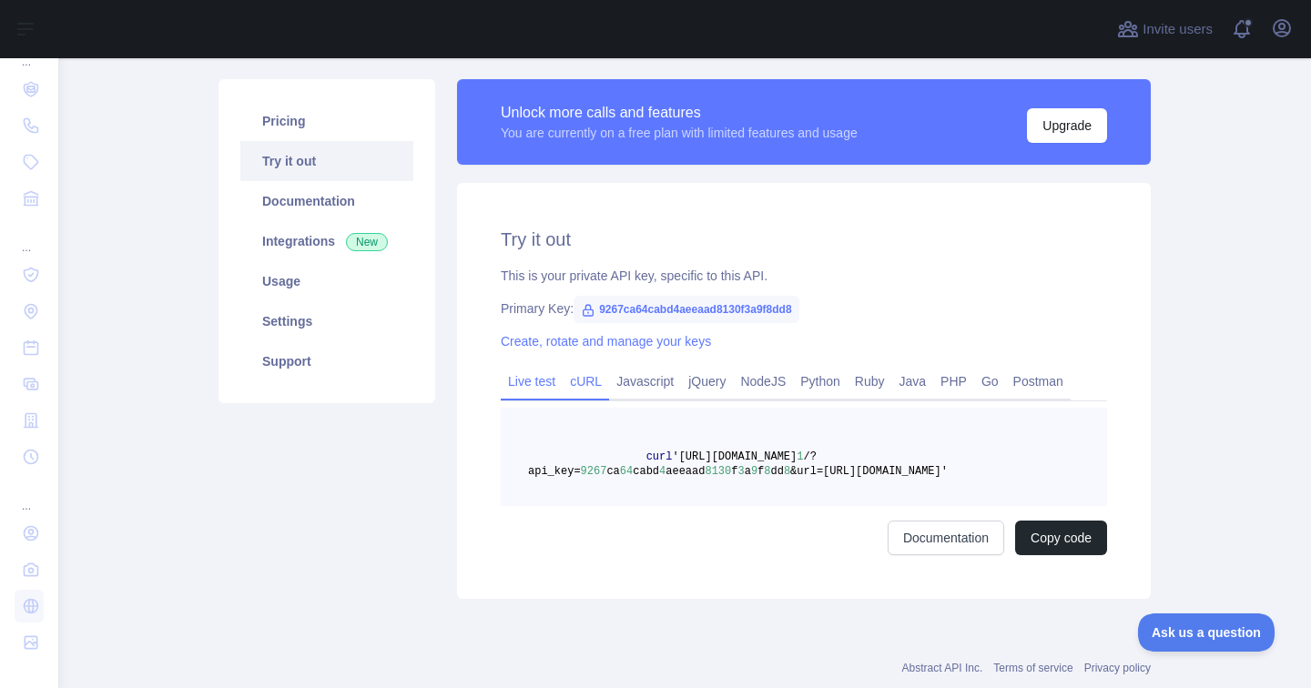
click at [548, 380] on link "Live test" at bounding box center [532, 381] width 62 height 29
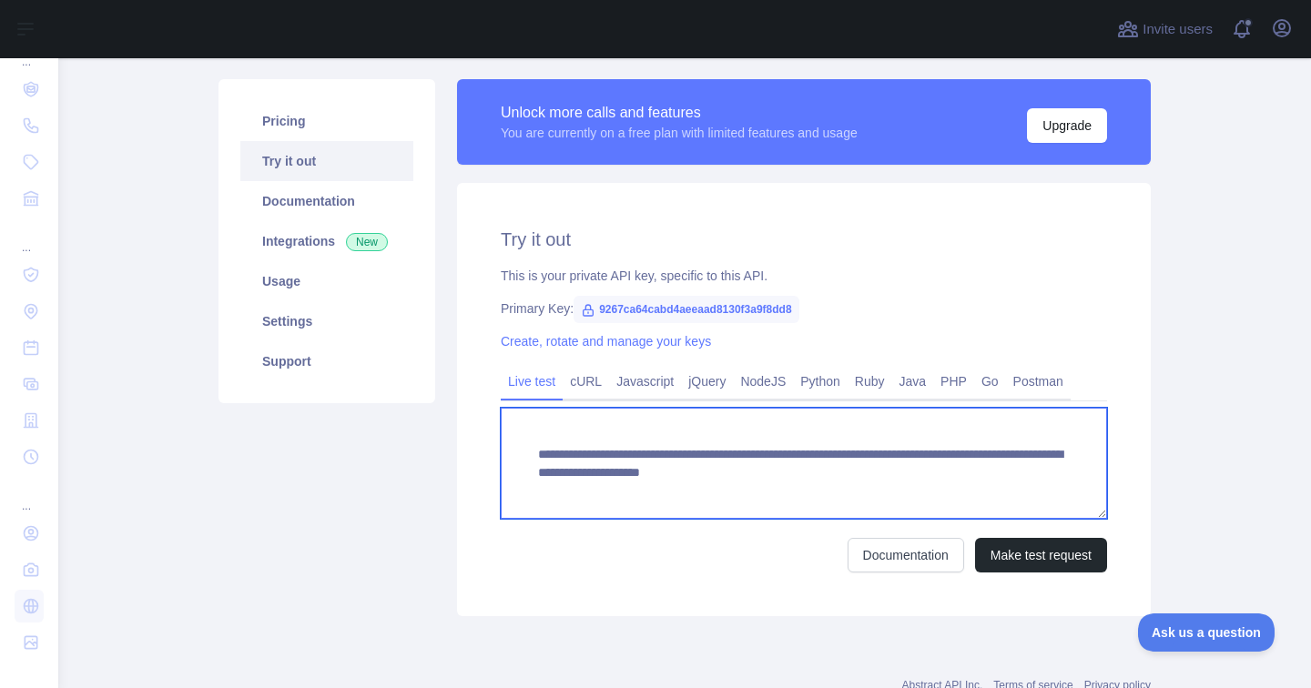
click at [745, 487] on textarea "**********" at bounding box center [804, 463] width 606 height 111
click at [733, 503] on textarea "**********" at bounding box center [804, 463] width 606 height 111
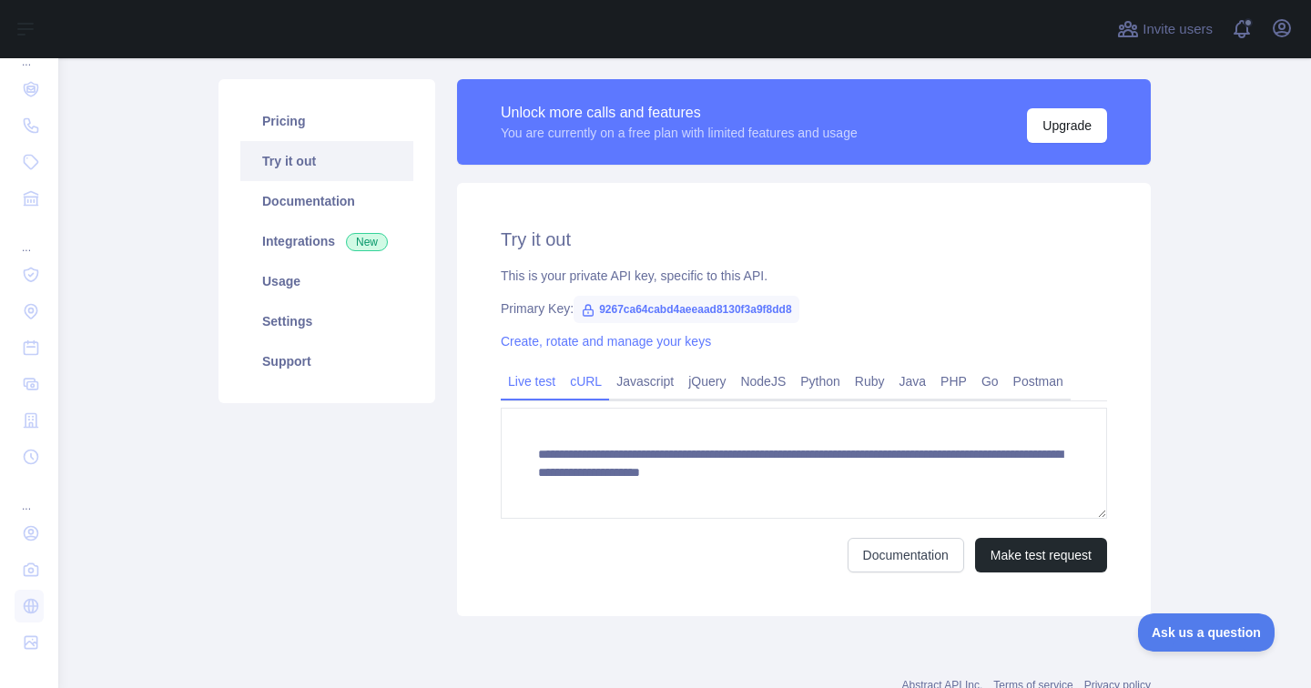
click at [592, 381] on link "cURL" at bounding box center [585, 381] width 46 height 29
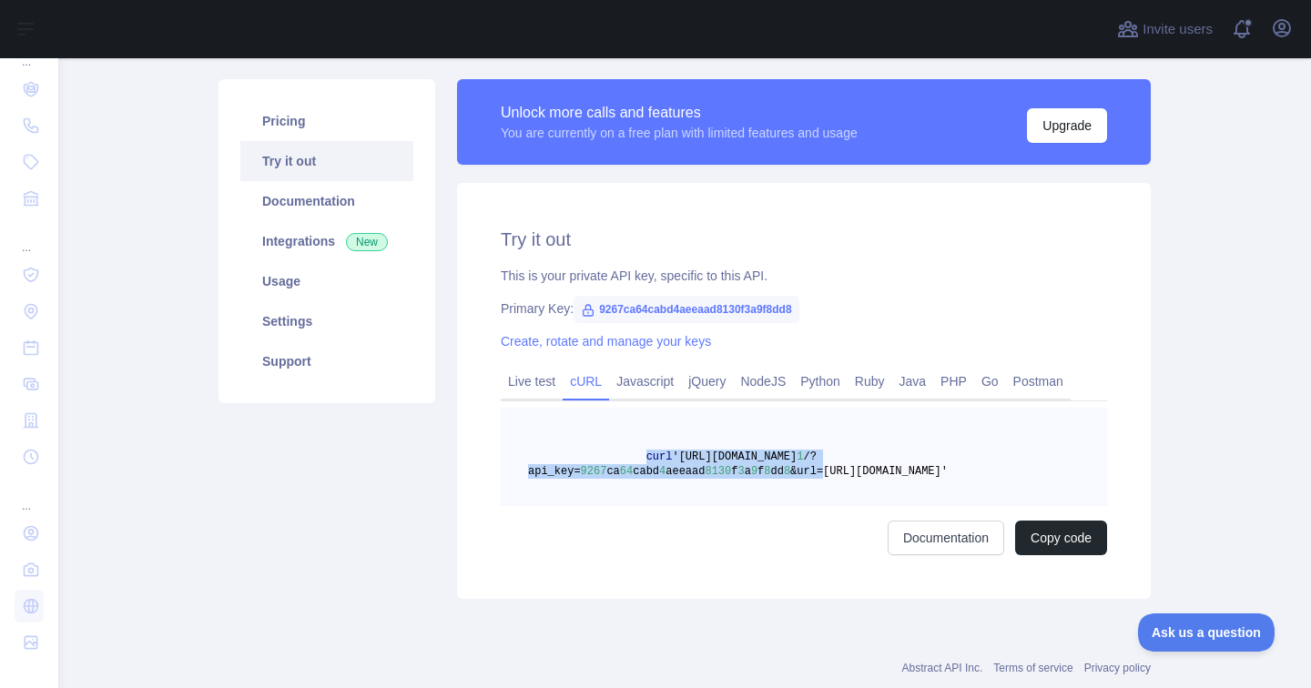
drag, startPoint x: 646, startPoint y: 455, endPoint x: 823, endPoint y: 470, distance: 177.2
click at [823, 470] on span "curl '[URL][DOMAIN_NAME] 1 /?api_key= 9267 ca 64 cabd 4 aeeaad 8130 f 3 a 9 f 8…" at bounding box center [738, 463] width 420 height 27
copy span "curl '[URL][DOMAIN_NAME] 1 /?api_key= 9267 ca 64 cabd 4 aeeaad 8130 f 3 a 9 f 8…"
click at [525, 361] on div "Try it out This is your private API key, specific to this API. Primary Key: 926…" at bounding box center [803, 391] width 693 height 416
click at [531, 377] on link "Live test" at bounding box center [532, 381] width 62 height 29
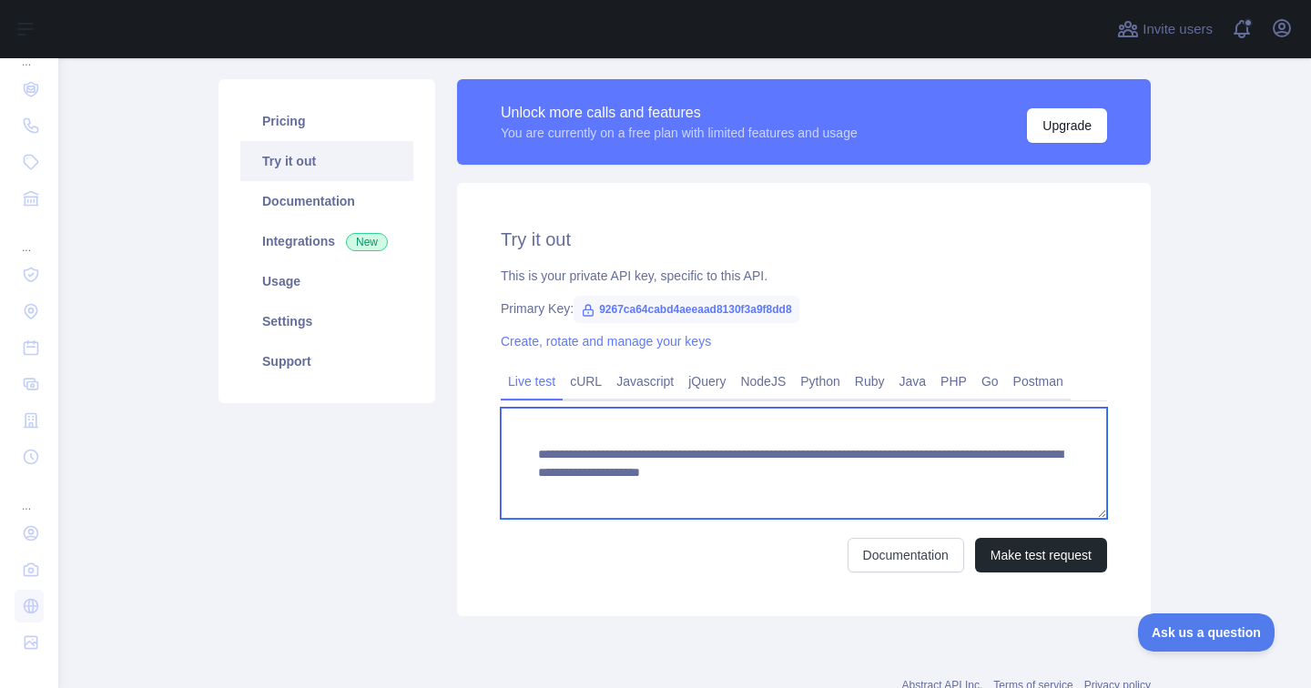
drag, startPoint x: 740, startPoint y: 493, endPoint x: 504, endPoint y: 456, distance: 238.6
click at [504, 453] on textarea "**********" at bounding box center [804, 463] width 606 height 111
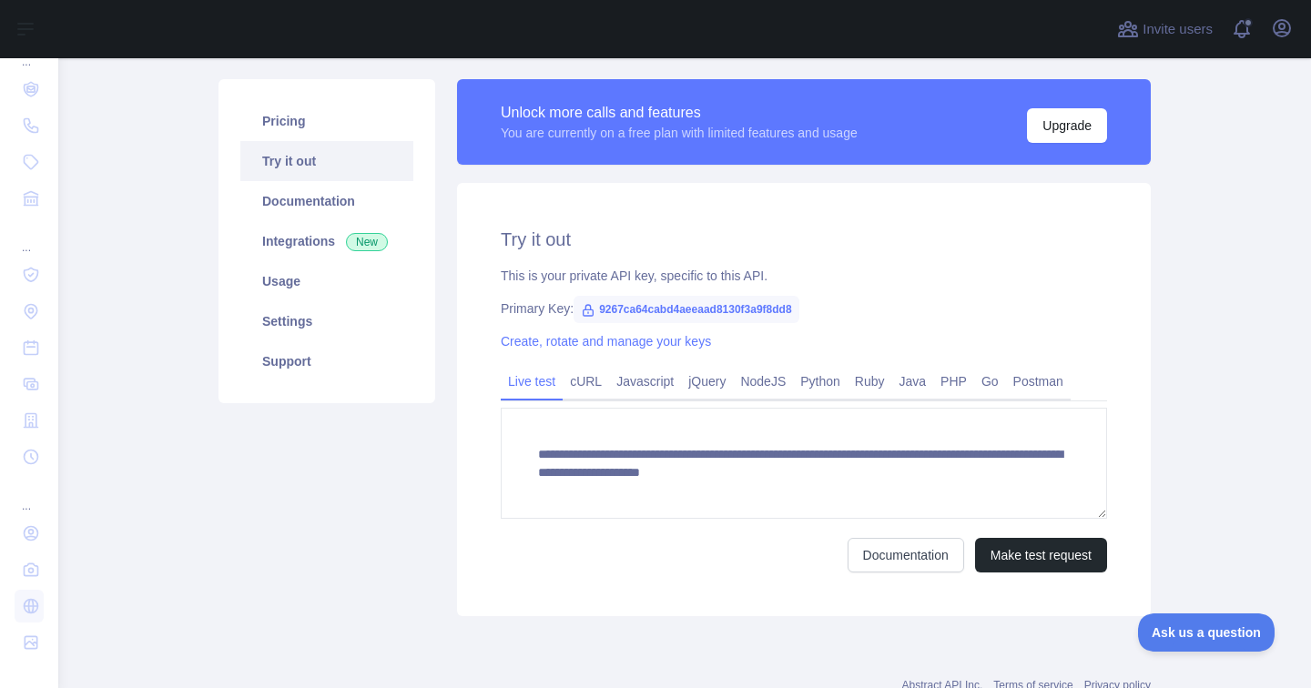
click at [691, 316] on span "9267ca64cabd4aeeaad8130f3a9f8dd8" at bounding box center [686, 309] width 226 height 27
click at [589, 378] on link "cURL" at bounding box center [585, 381] width 46 height 29
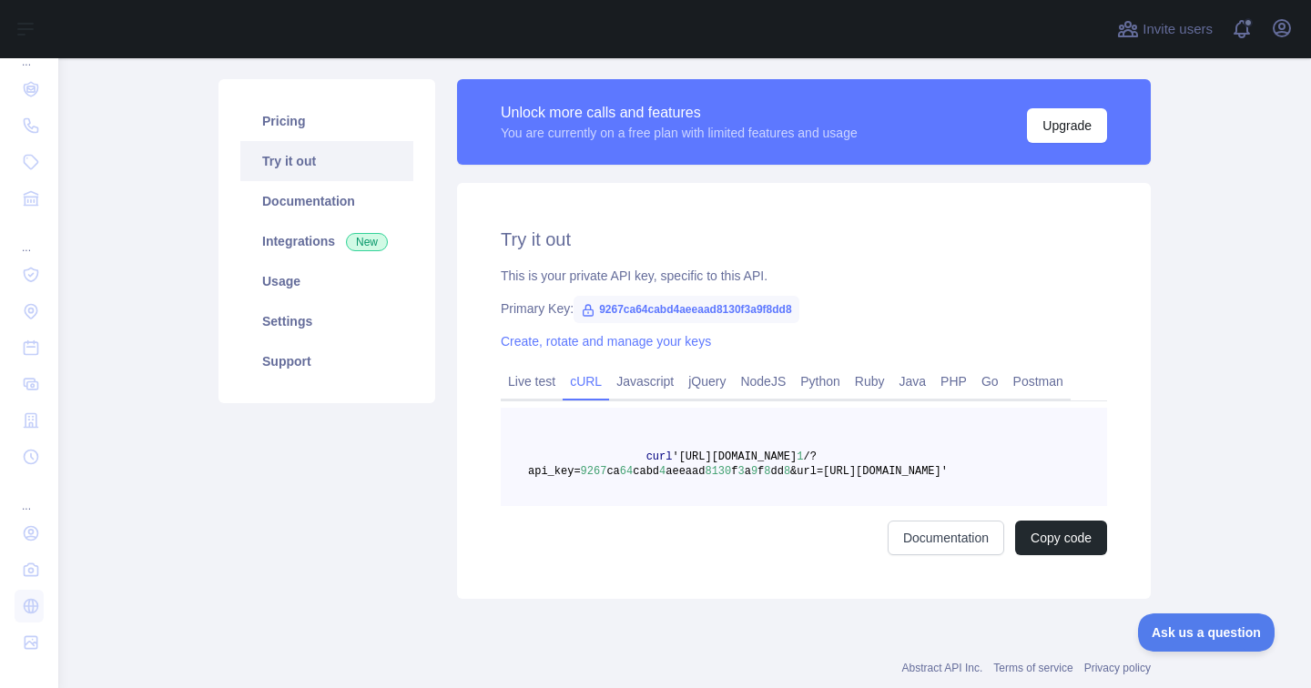
drag, startPoint x: 648, startPoint y: 450, endPoint x: 1042, endPoint y: 490, distance: 396.1
click at [1042, 490] on pre "curl '[URL][DOMAIN_NAME] 1 /?api_key= 9267 ca 64 cabd 4 aeeaad 8130 f 3 a 9 f 8…" at bounding box center [804, 457] width 606 height 98
copy span "curl '[URL][DOMAIN_NAME] 1 /?api_key= 9267 ca 64 cabd 4 aeeaad 8130 f 3 a 9 f 8…"
click at [708, 505] on pre "curl '[URL][DOMAIN_NAME] 1 /?api_key= 9267 ca 64 cabd 4 aeeaad 8130 f 3 a 9 f 8…" at bounding box center [804, 457] width 606 height 98
drag, startPoint x: 686, startPoint y: 459, endPoint x: 1011, endPoint y: 473, distance: 325.2
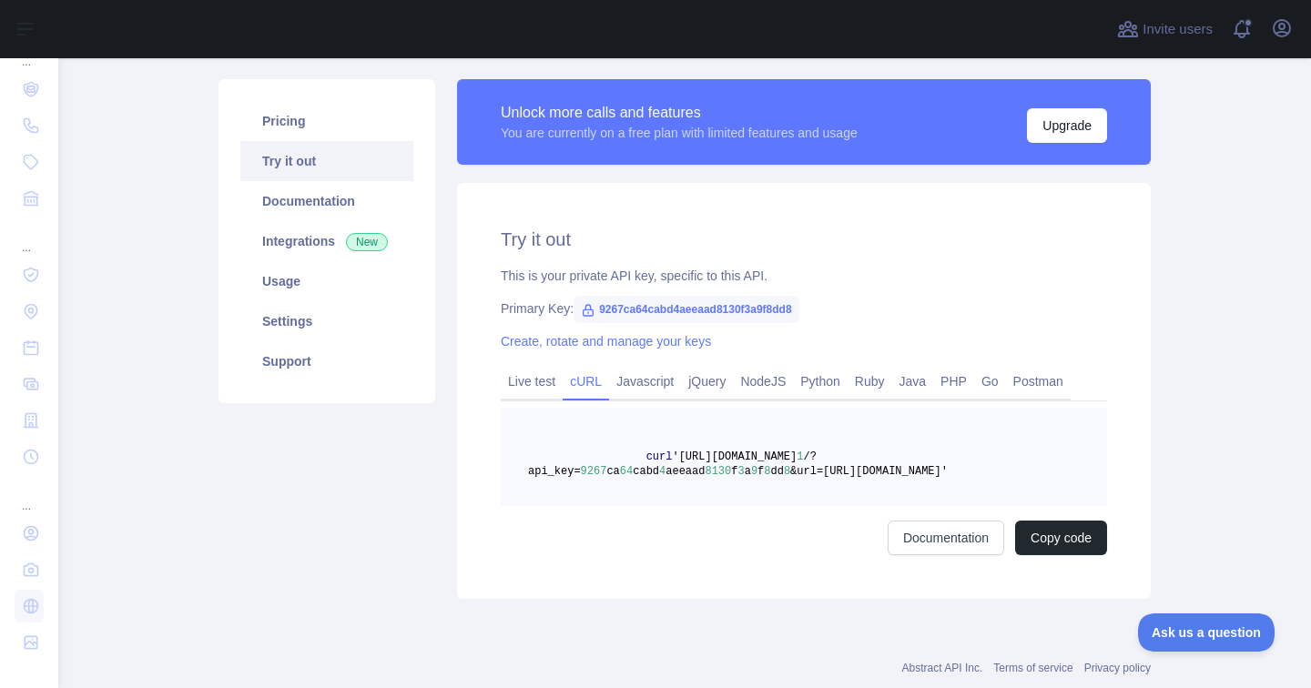
click at [947, 473] on span "curl '[URL][DOMAIN_NAME] 1 /?api_key= 9267 ca 64 cabd 4 aeeaad 8130 f 3 a 9 f 8…" at bounding box center [738, 463] width 420 height 27
copy span "[URL][DOMAIN_NAME] 1 /?api_key= 9267 ca 64 cabd 4 aeeaad 8130 f 3 a 9 f 8 dd 8 …"
click at [276, 326] on link "Settings" at bounding box center [326, 321] width 173 height 40
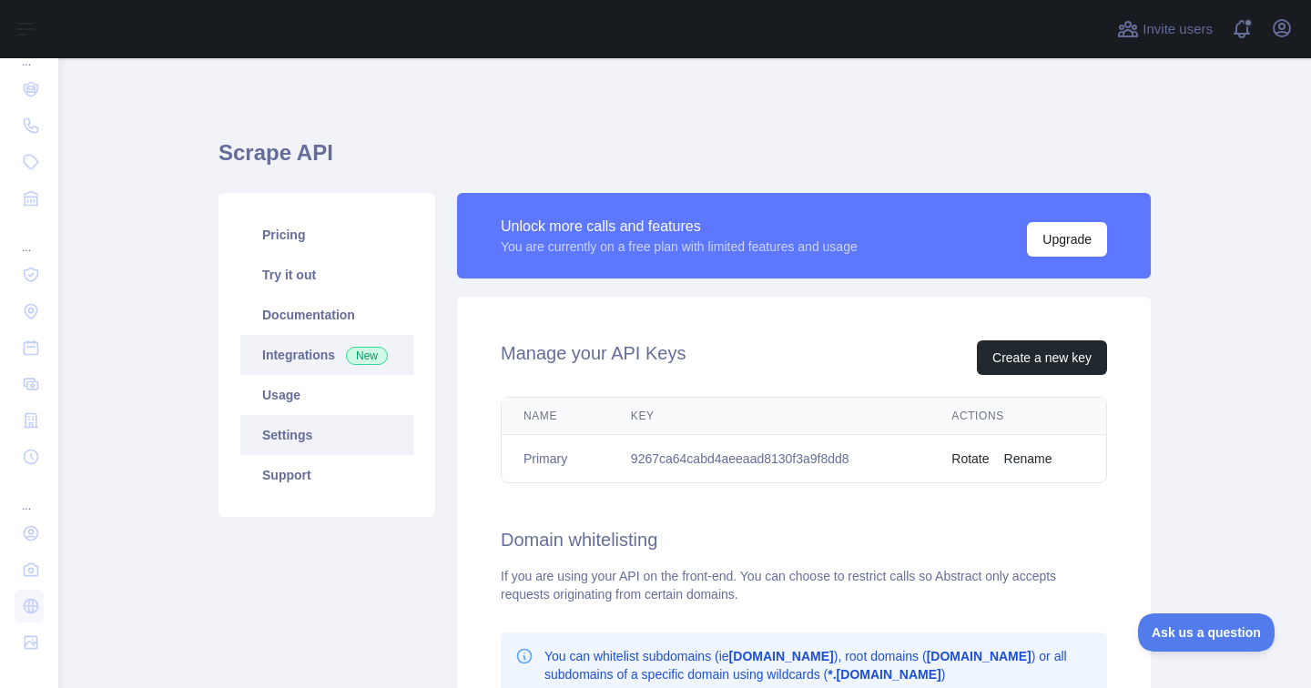
click at [265, 348] on link "Integrations New" at bounding box center [326, 355] width 173 height 40
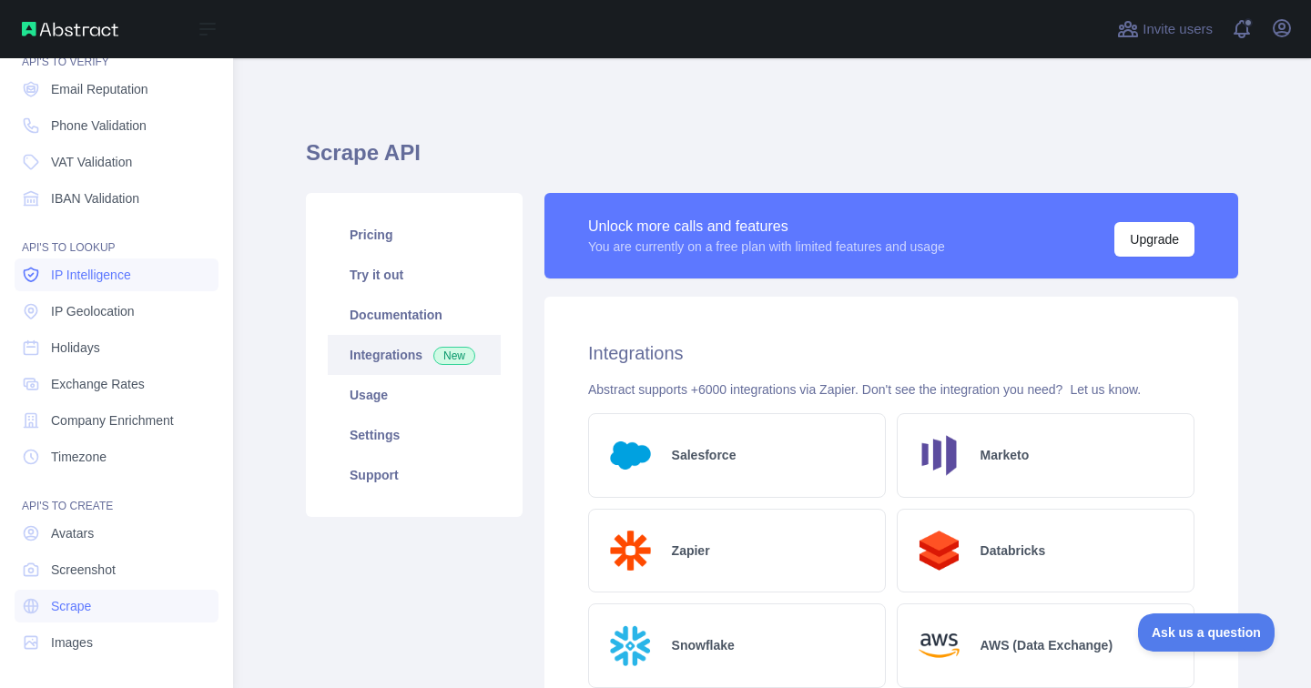
click at [90, 277] on span "IP Intelligence" at bounding box center [91, 275] width 80 height 18
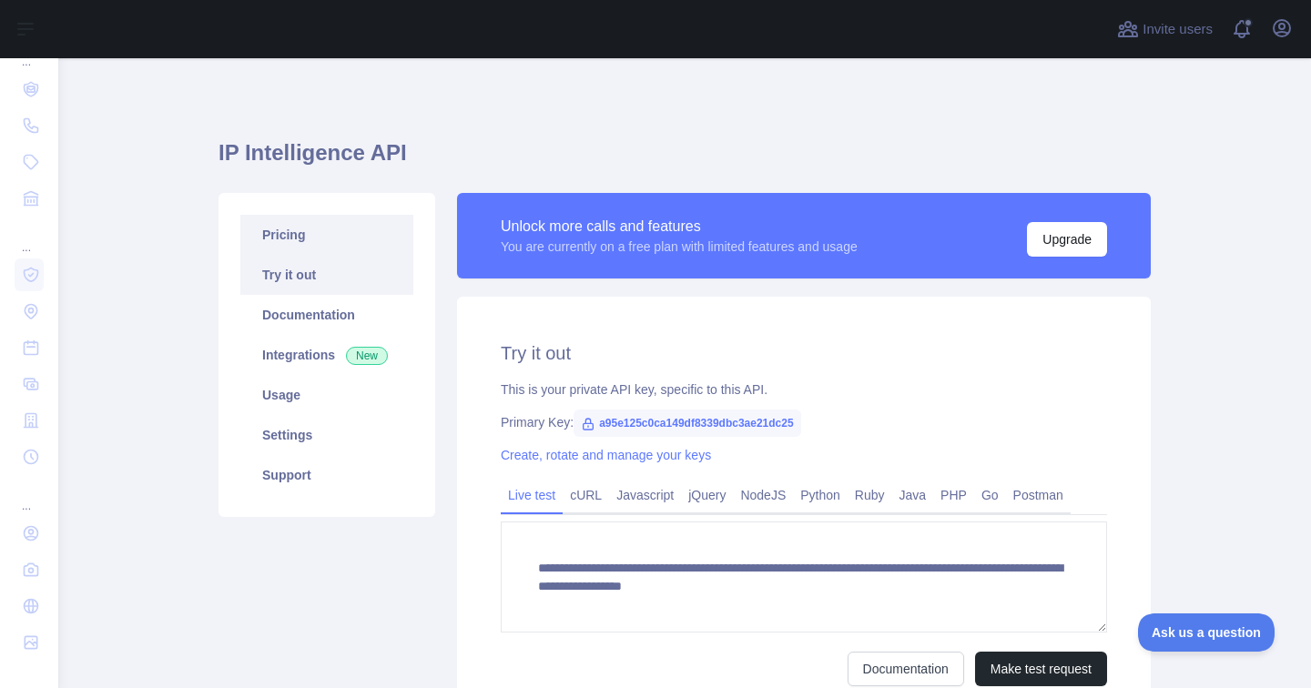
click at [354, 248] on link "Pricing" at bounding box center [326, 235] width 173 height 40
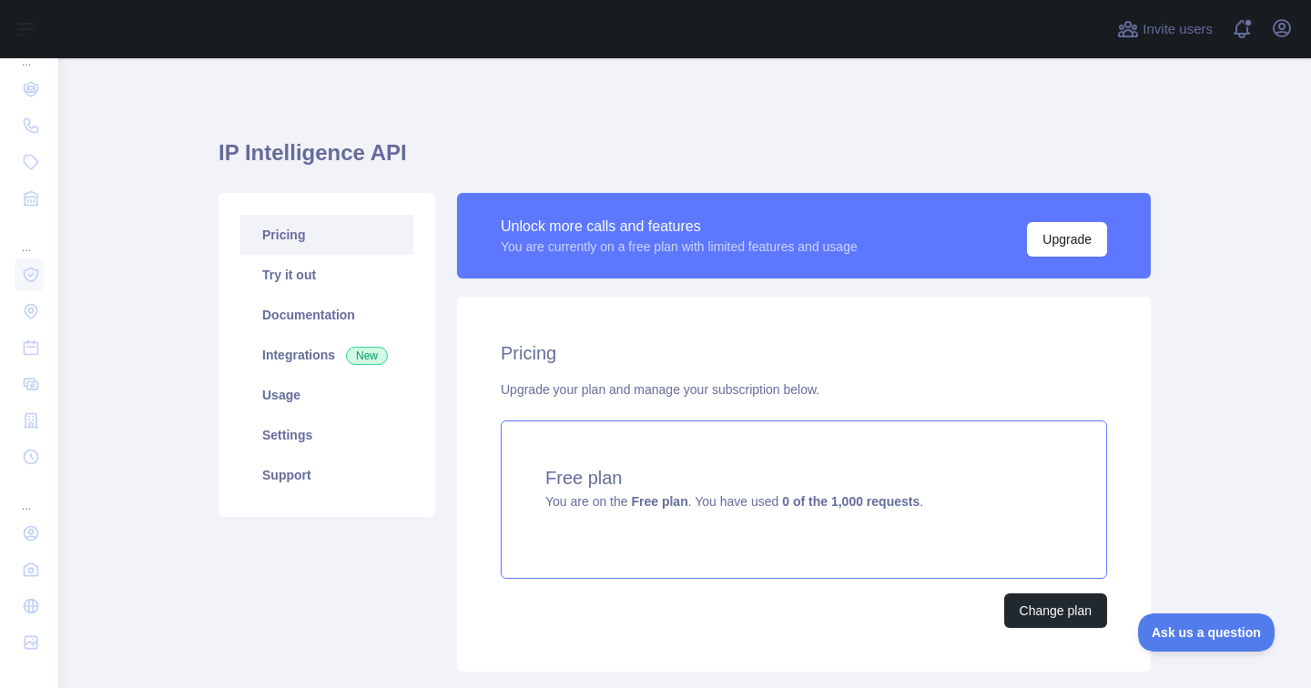
scroll to position [5, 0]
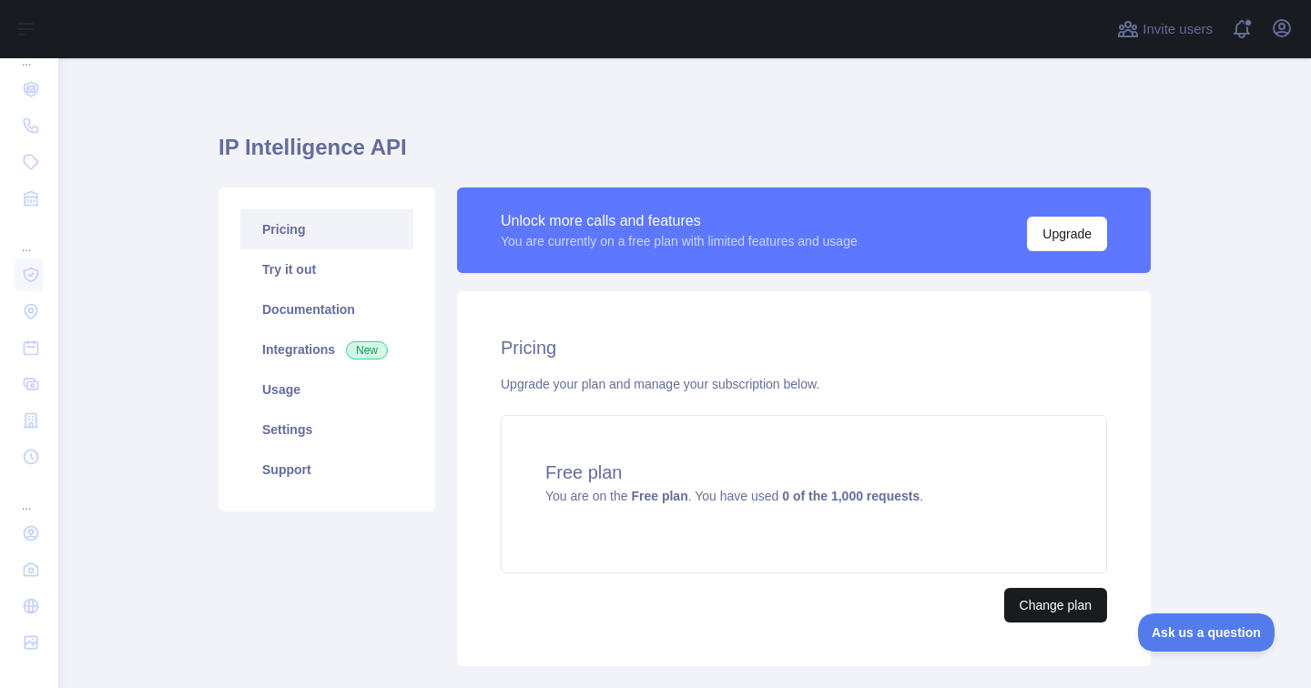
click at [1061, 598] on button "Change plan" at bounding box center [1055, 605] width 103 height 35
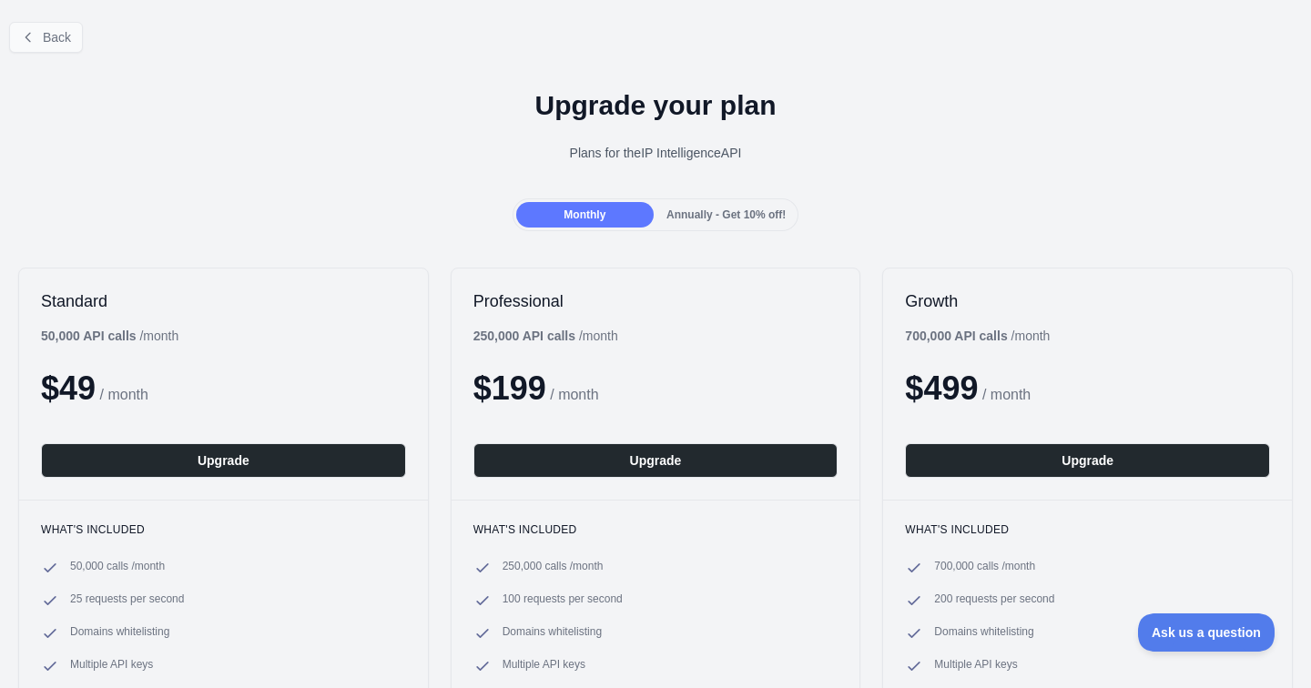
click at [40, 33] on button "Back" at bounding box center [46, 37] width 74 height 31
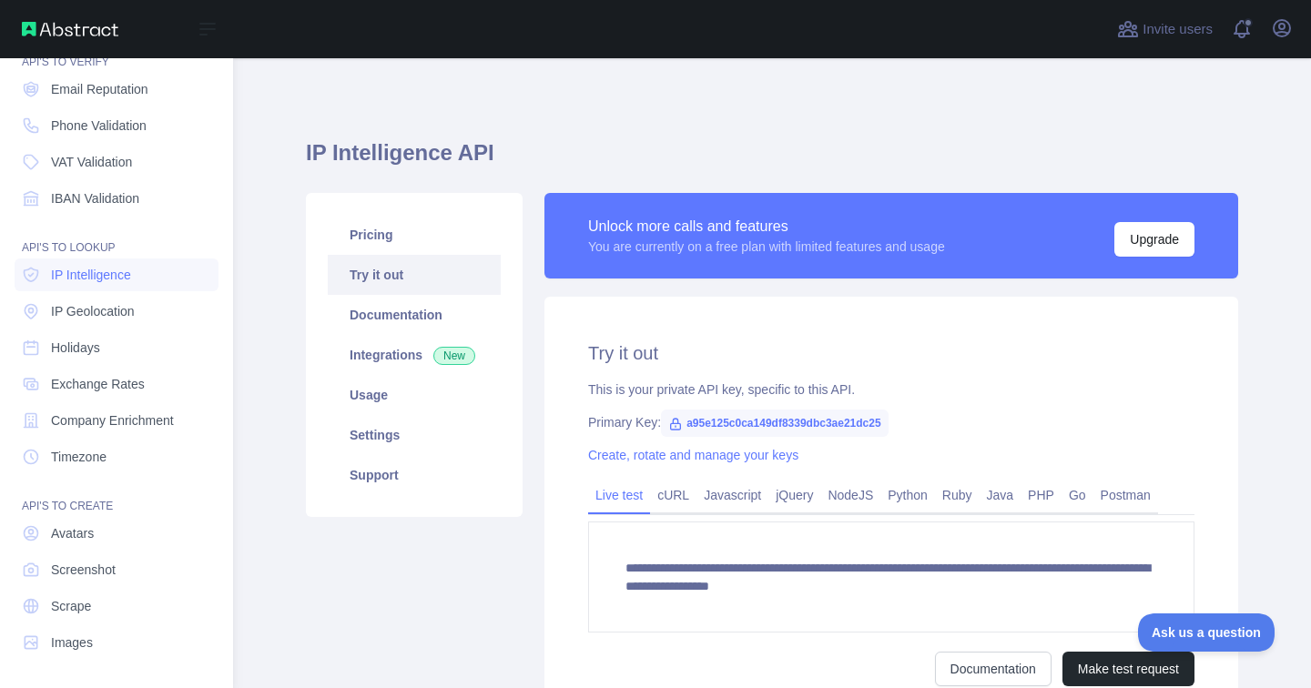
click at [131, 550] on nav "Dashboard API'S TO VERIFY Email Reputation Phone Validation VAT Validation IBAN…" at bounding box center [117, 320] width 204 height 677
click at [84, 531] on span "Avatars" at bounding box center [72, 533] width 43 height 18
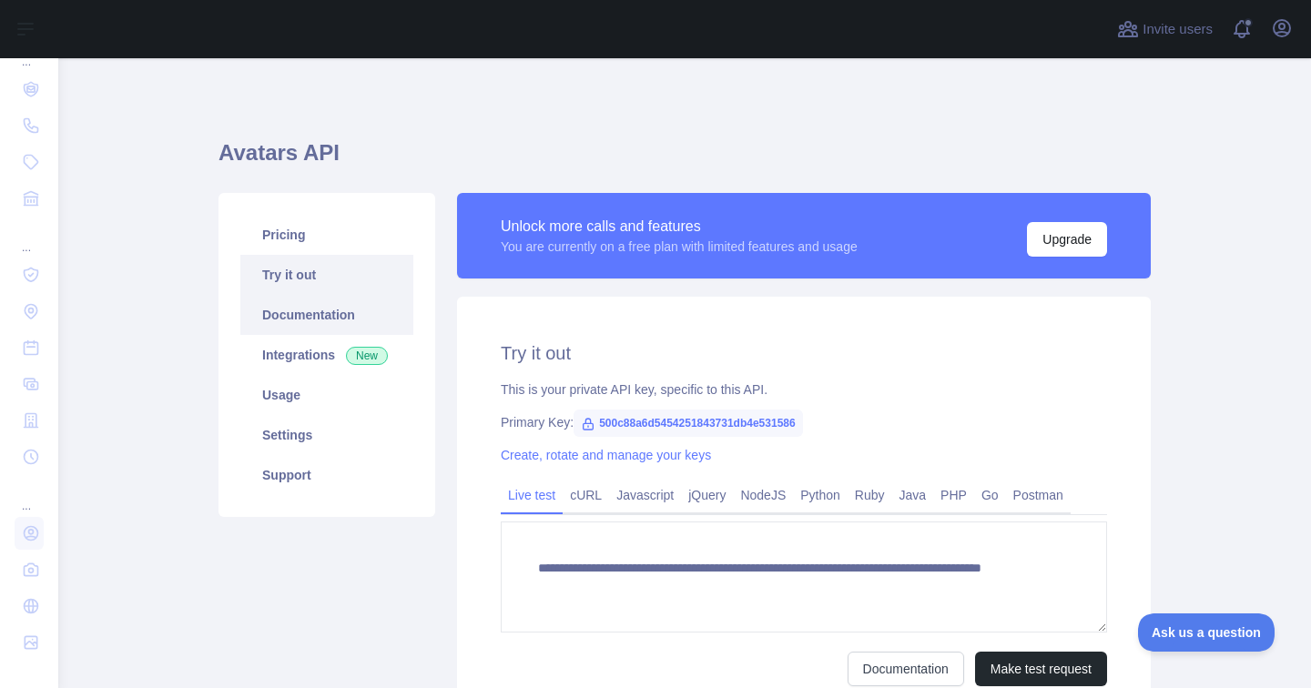
click at [310, 317] on link "Documentation" at bounding box center [326, 315] width 173 height 40
click at [335, 239] on link "Pricing" at bounding box center [326, 235] width 173 height 40
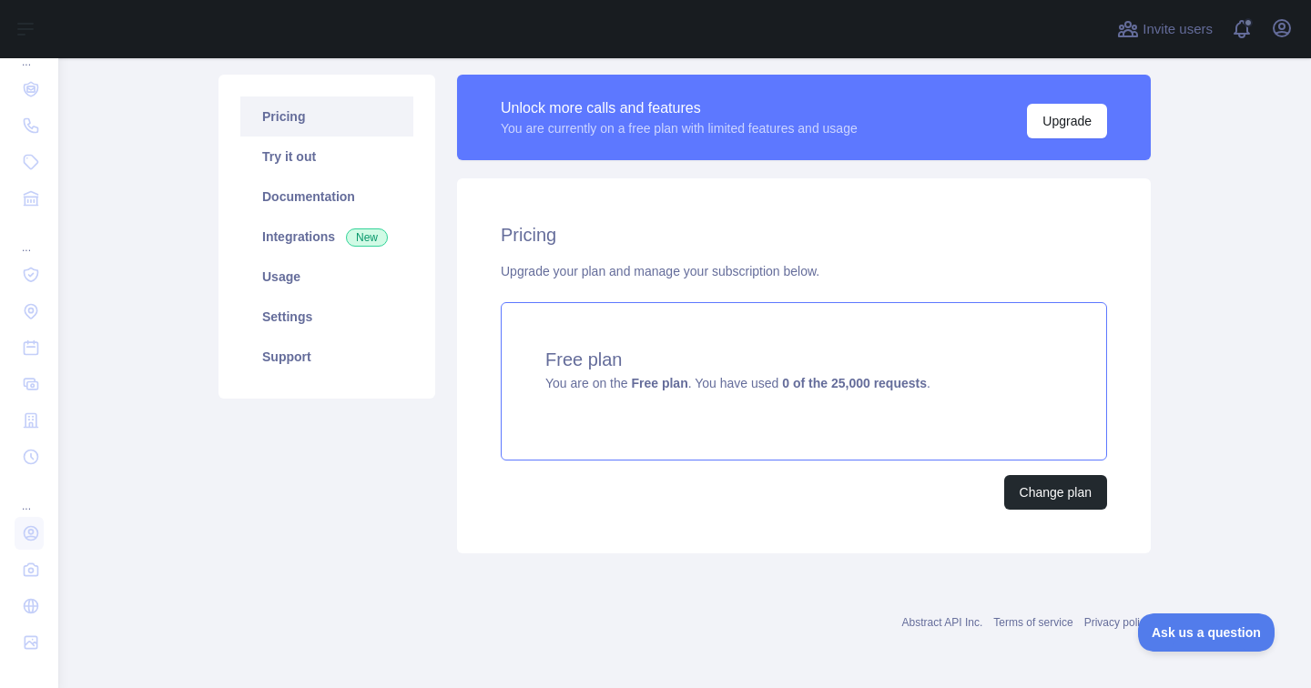
scroll to position [118, 0]
drag, startPoint x: 571, startPoint y: 380, endPoint x: 1012, endPoint y: 380, distance: 441.4
click at [1012, 380] on div "Free plan You are on the Free plan . You have used 0 of the 25,000 requests ." at bounding box center [804, 381] width 606 height 158
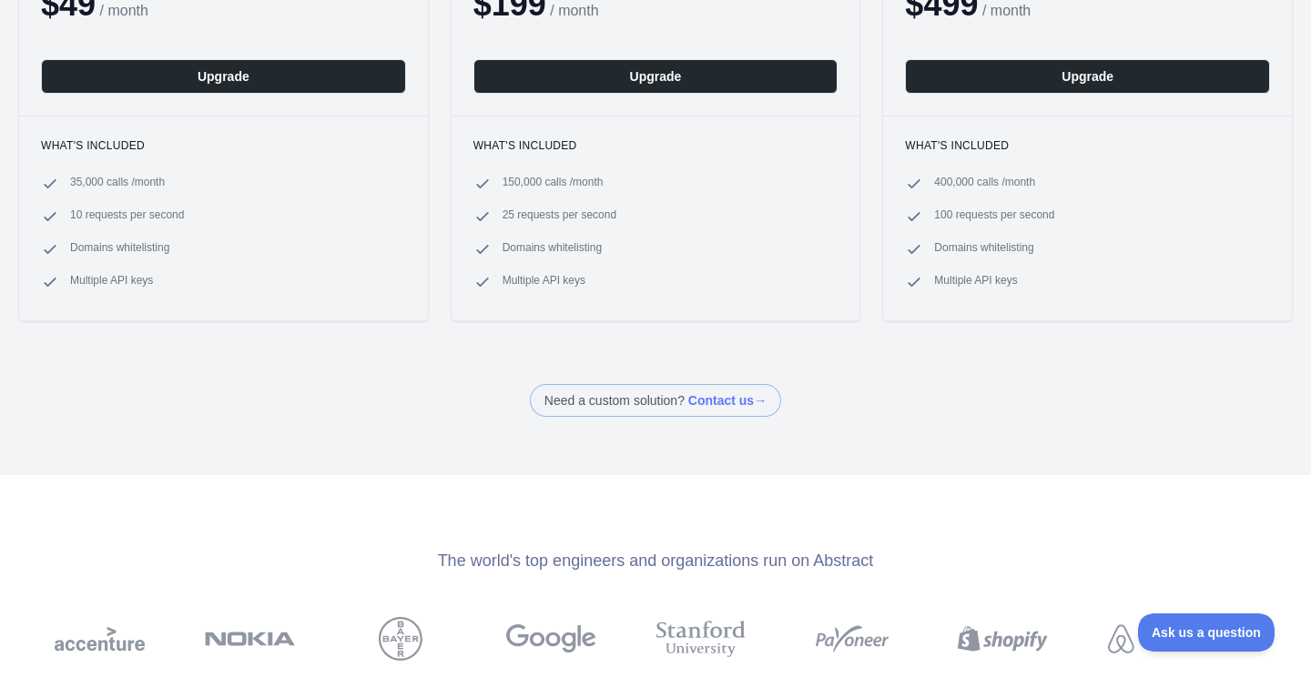
scroll to position [880, 0]
